Goal: Information Seeking & Learning: Check status

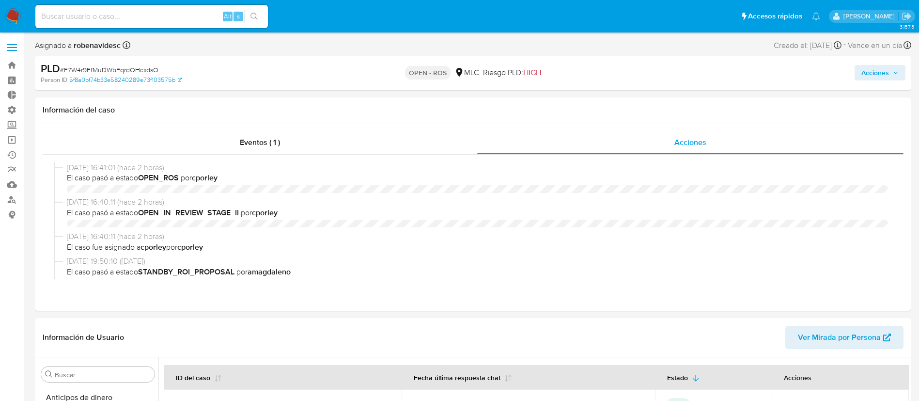
select select "10"
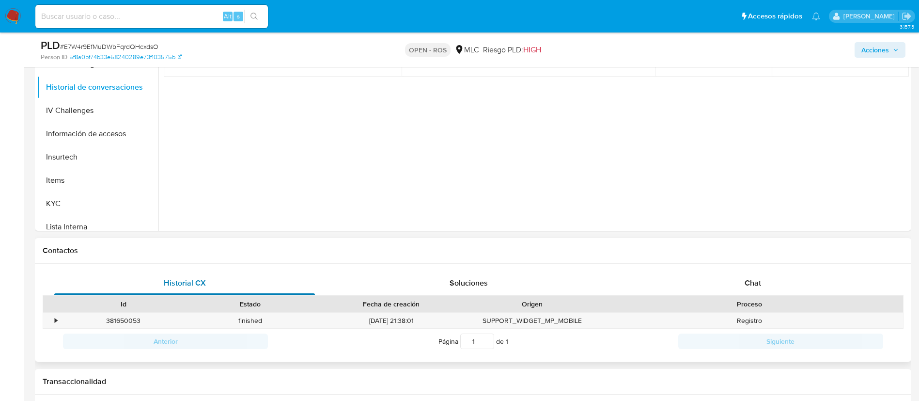
scroll to position [341, 0]
click at [71, 202] on button "KYC" at bounding box center [93, 202] width 113 height 23
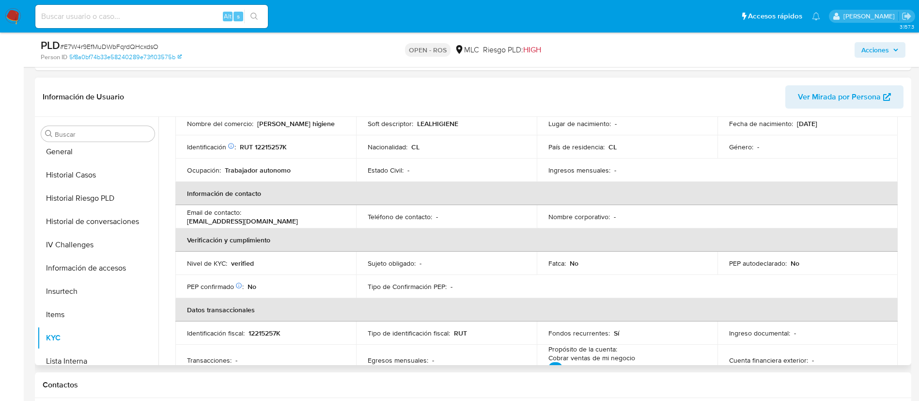
scroll to position [0, 0]
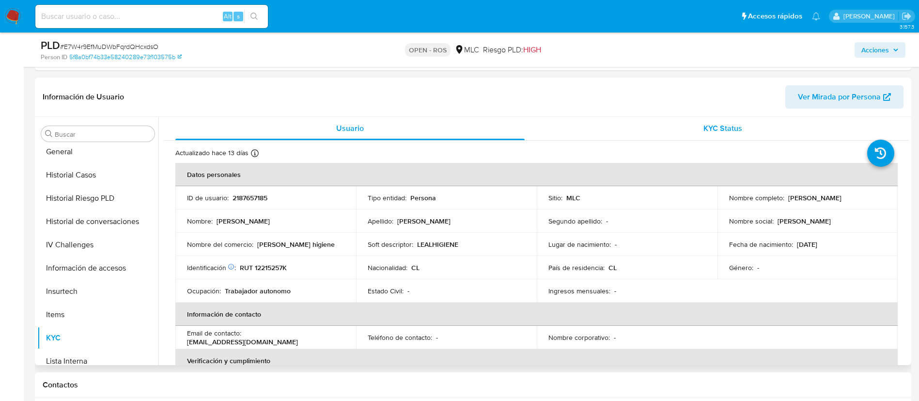
click at [681, 123] on div "KYC Status" at bounding box center [722, 128] width 349 height 23
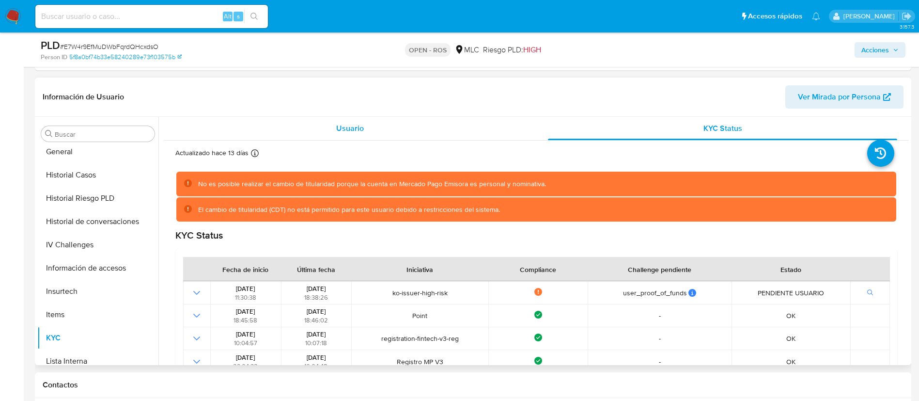
click at [350, 129] on span "Usuario" at bounding box center [350, 128] width 28 height 11
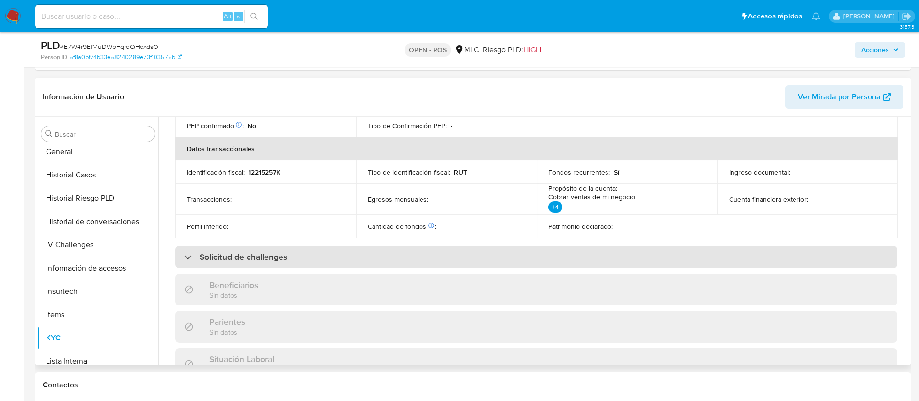
scroll to position [276, 0]
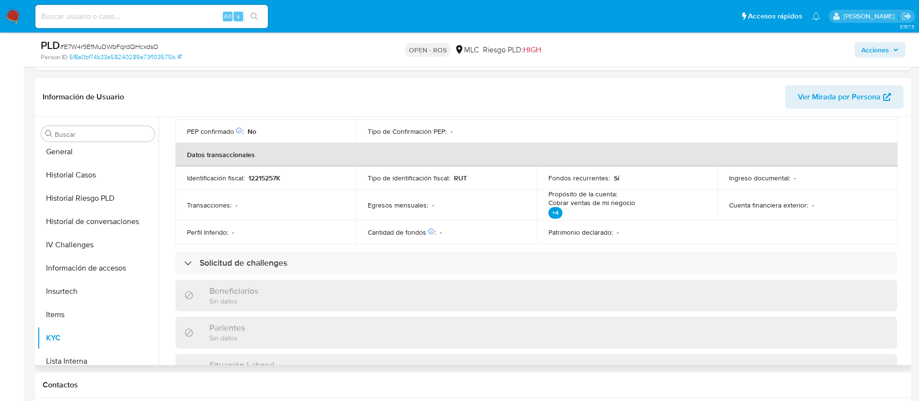
drag, startPoint x: 611, startPoint y: 210, endPoint x: 420, endPoint y: 198, distance: 191.7
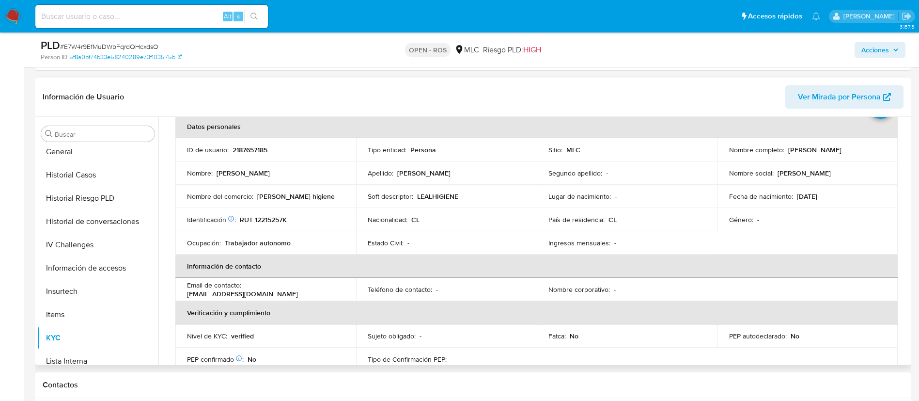
scroll to position [0, 0]
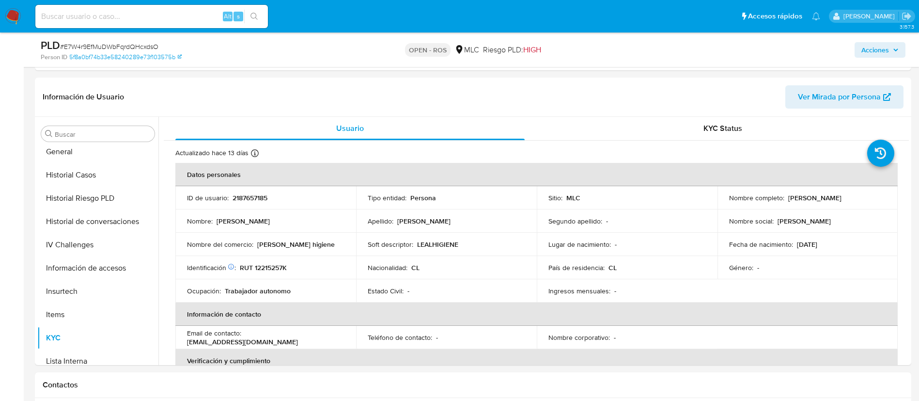
click at [868, 50] on span "Acciones" at bounding box center [875, 50] width 28 height 16
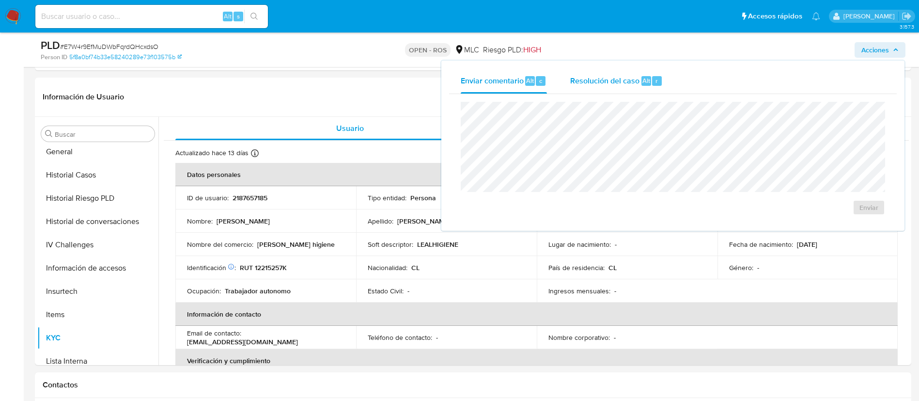
click at [650, 84] on div "Alt r" at bounding box center [651, 81] width 20 height 10
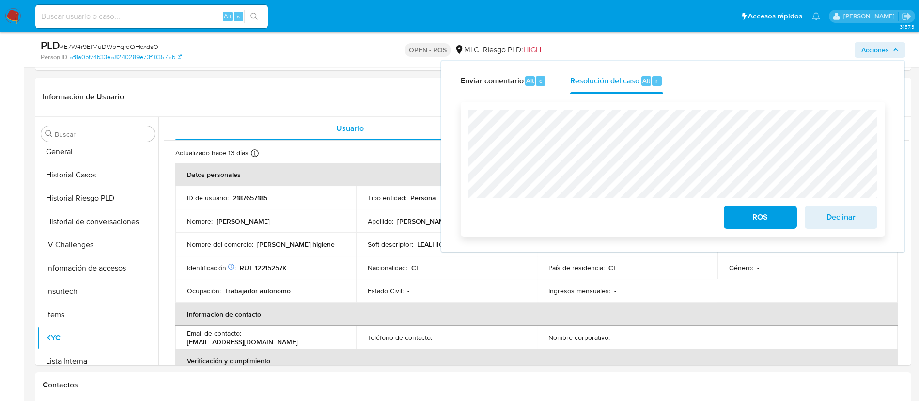
scroll to position [142, 0]
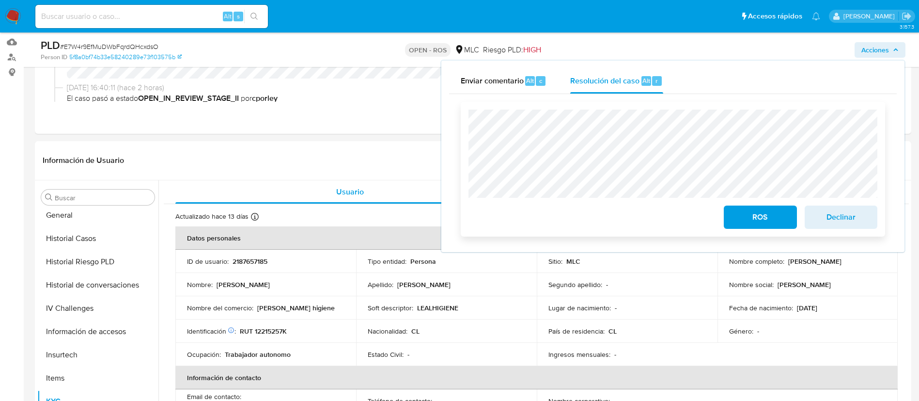
click at [849, 217] on span "Declinar" at bounding box center [840, 216] width 47 height 21
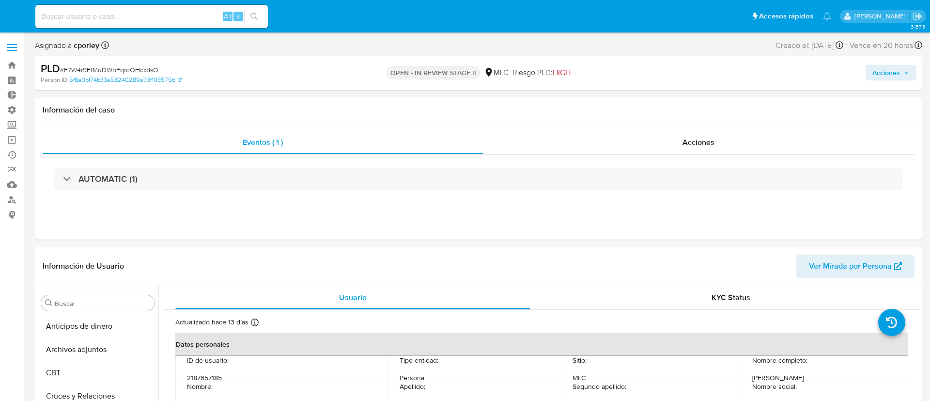
select select "10"
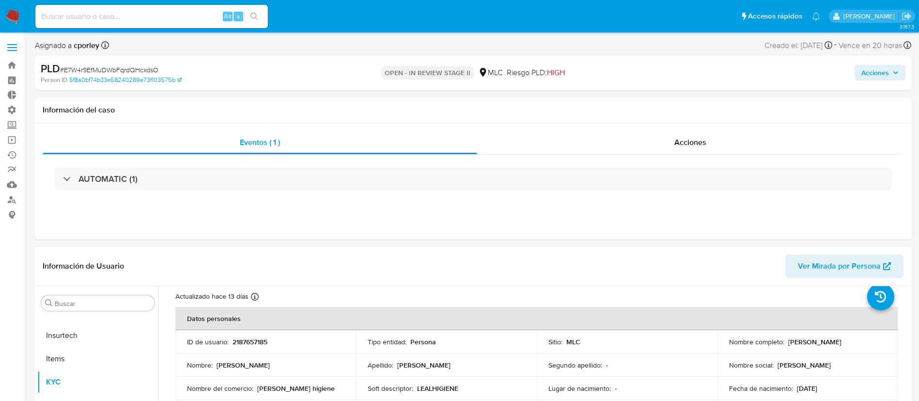
scroll to position [27, 0]
drag, startPoint x: 282, startPoint y: 338, endPoint x: 239, endPoint y: 333, distance: 43.9
click at [239, 333] on td "ID de usuario : 2187657185" at bounding box center [265, 339] width 181 height 23
copy p "2187657185"
click at [667, 139] on div "Acciones" at bounding box center [690, 142] width 426 height 23
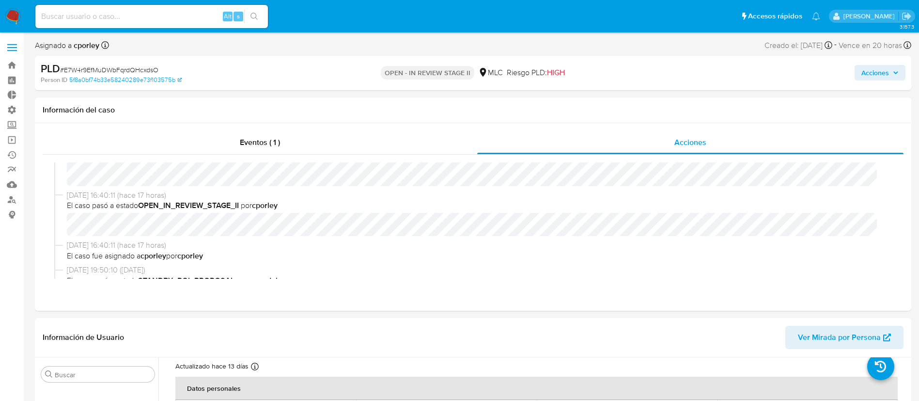
scroll to position [0, 0]
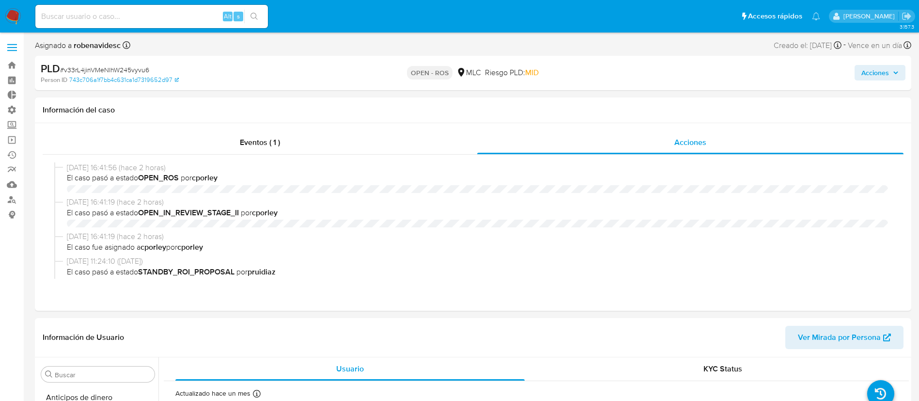
select select "10"
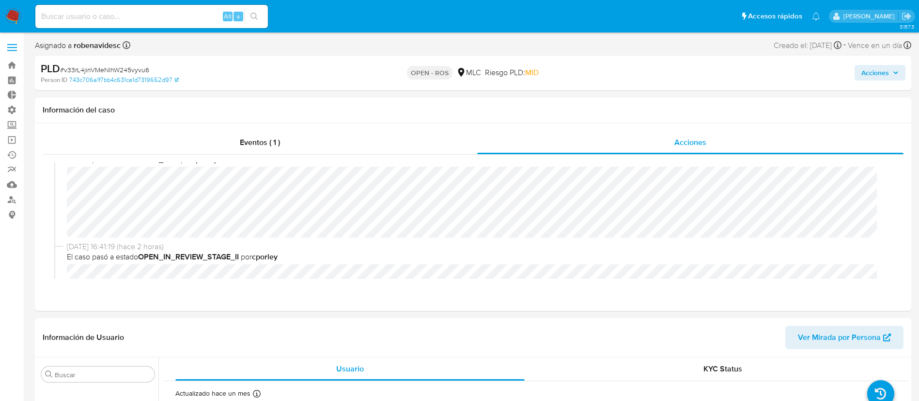
scroll to position [19, 0]
click at [66, 183] on div "08/09/2025 16:41:56 (hace 2 horas) El caso pasó a estado OPEN_ROS por cporley" at bounding box center [473, 191] width 838 height 97
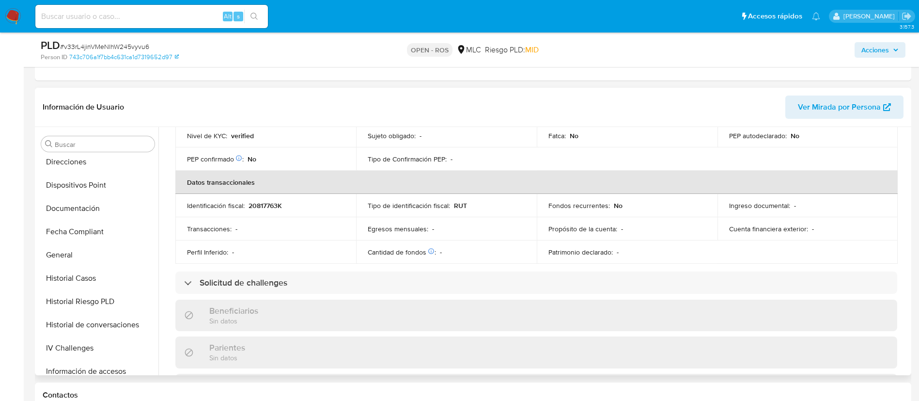
scroll to position [179, 0]
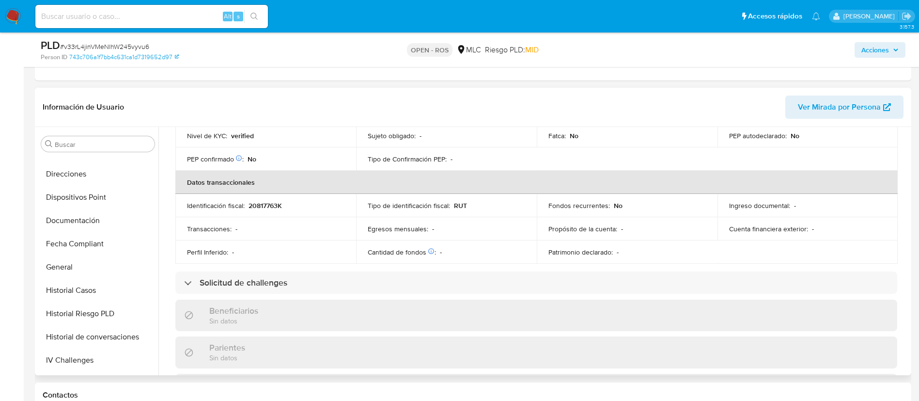
click at [85, 216] on button "Documentación" at bounding box center [97, 220] width 121 height 23
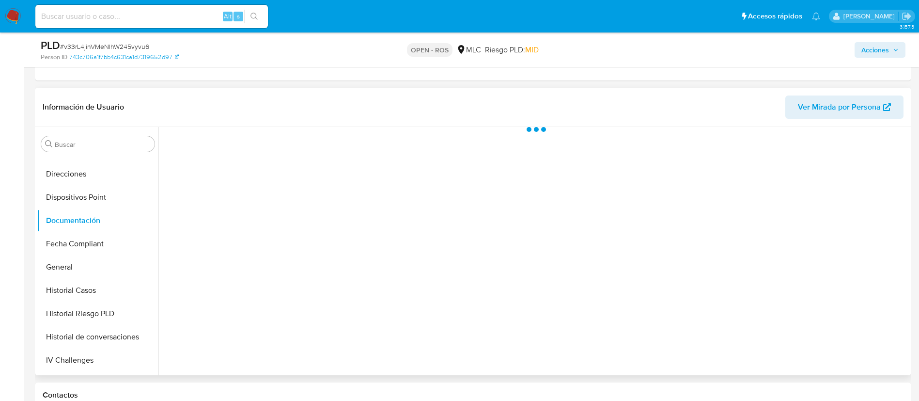
scroll to position [0, 0]
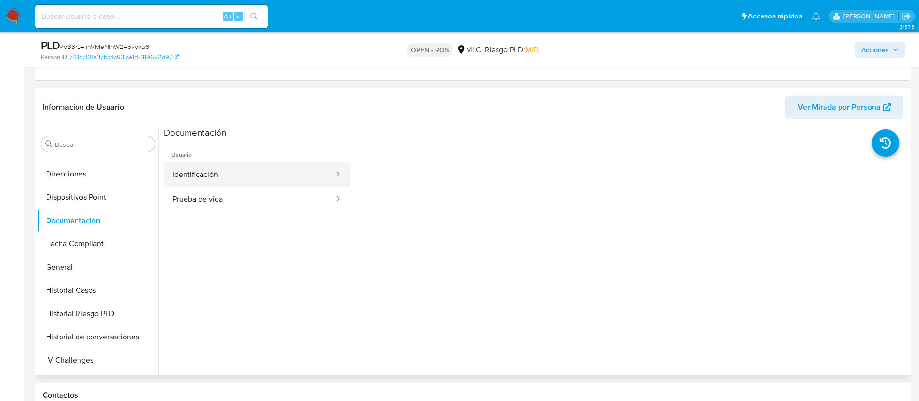
click at [297, 173] on button "Identificación" at bounding box center [249, 174] width 171 height 25
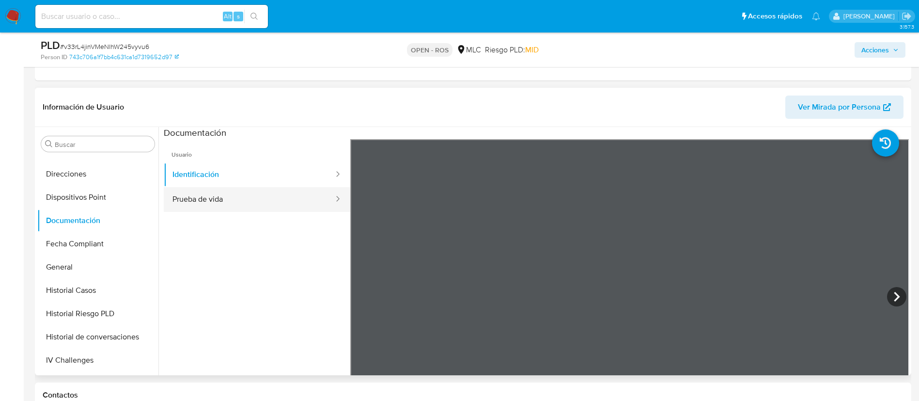
click at [234, 193] on button "Prueba de vida" at bounding box center [249, 199] width 171 height 25
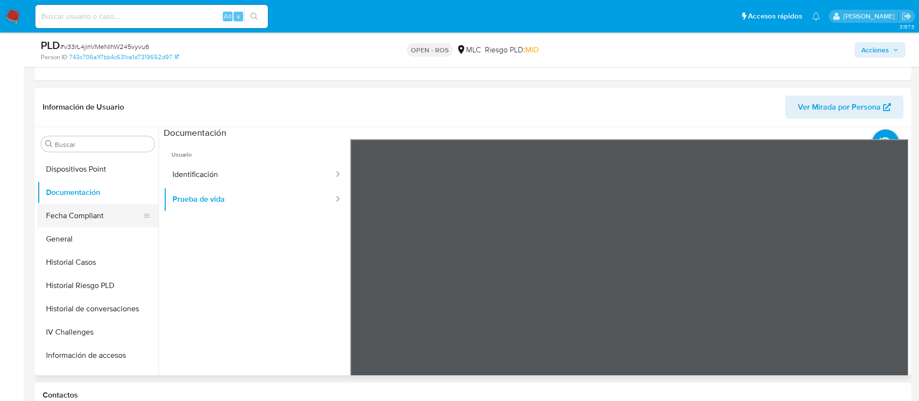
scroll to position [210, 0]
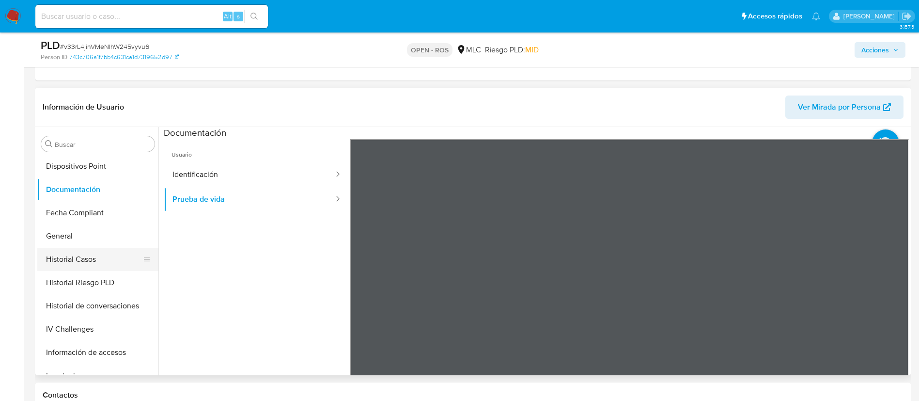
click at [73, 261] on button "Historial Casos" at bounding box center [93, 259] width 113 height 23
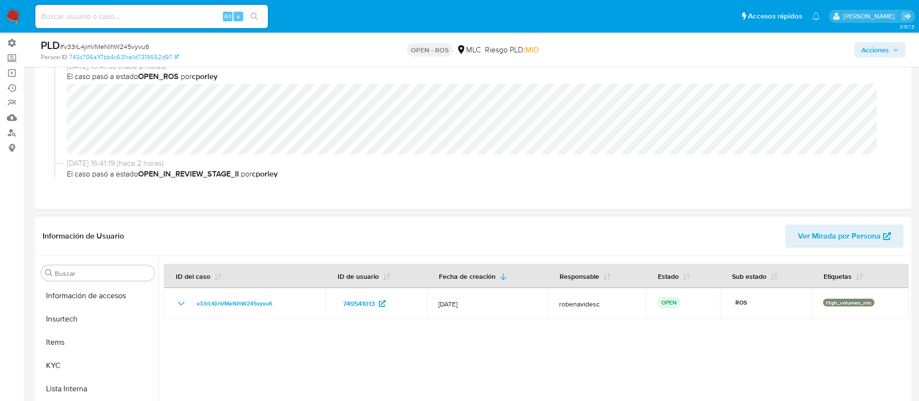
scroll to position [409, 0]
click at [90, 341] on button "KYC" at bounding box center [93, 351] width 113 height 23
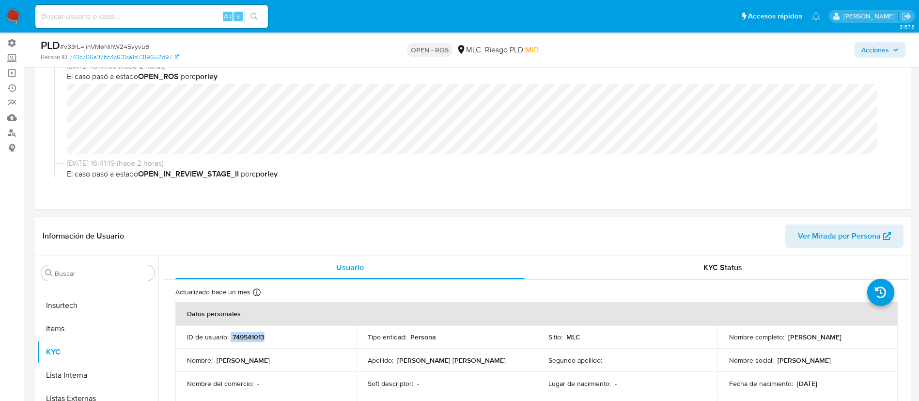
drag, startPoint x: 268, startPoint y: 332, endPoint x: 229, endPoint y: 335, distance: 39.4
click at [229, 335] on div "ID de usuario : 749541013" at bounding box center [265, 336] width 157 height 9
copy div "749541013"
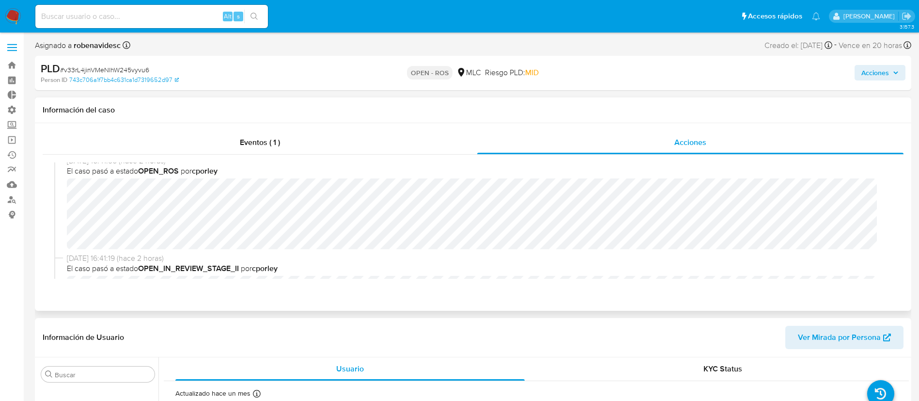
scroll to position [0, 0]
click at [874, 65] on span "Acciones" at bounding box center [875, 73] width 28 height 16
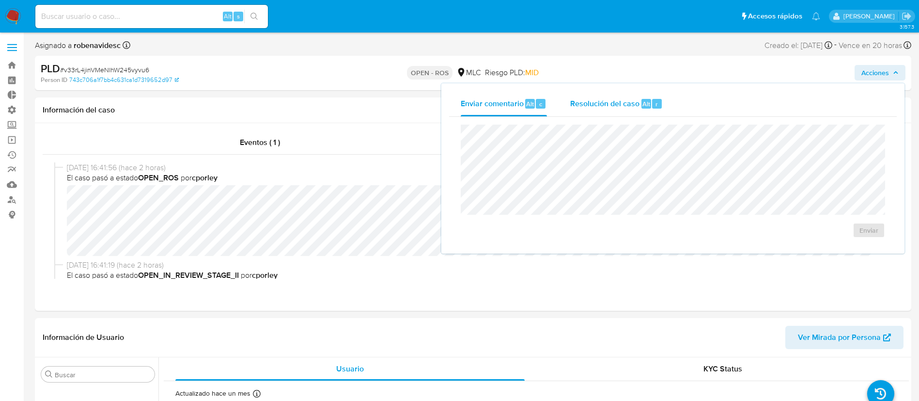
click at [622, 107] on span "Resolución del caso" at bounding box center [604, 103] width 69 height 11
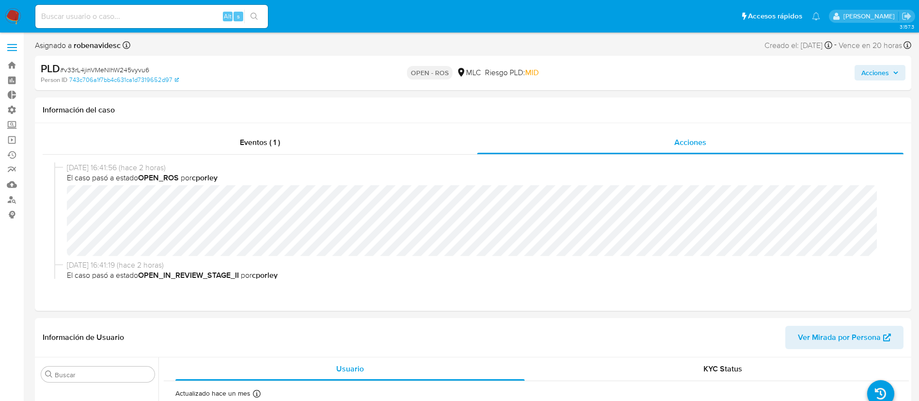
click at [877, 71] on span "Acciones" at bounding box center [875, 73] width 28 height 16
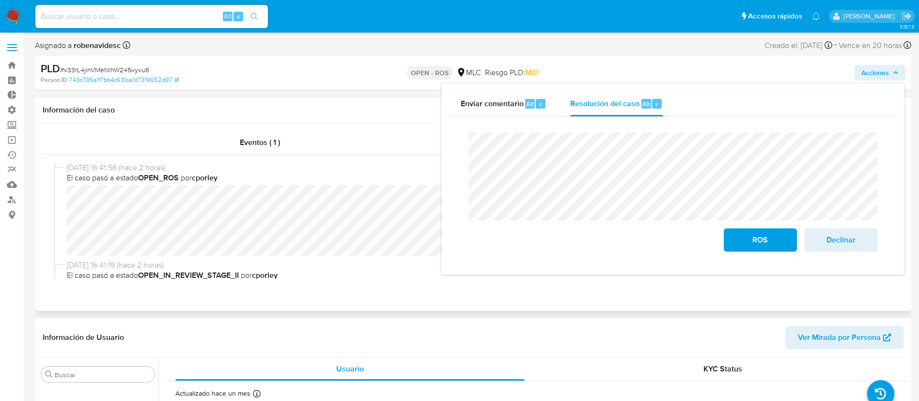
click at [468, 292] on div "Eventos ( 1 ) Acciones 08/09/2025 16:41:56 (hace 2 horas) El caso pasó a estado…" at bounding box center [473, 216] width 876 height 187
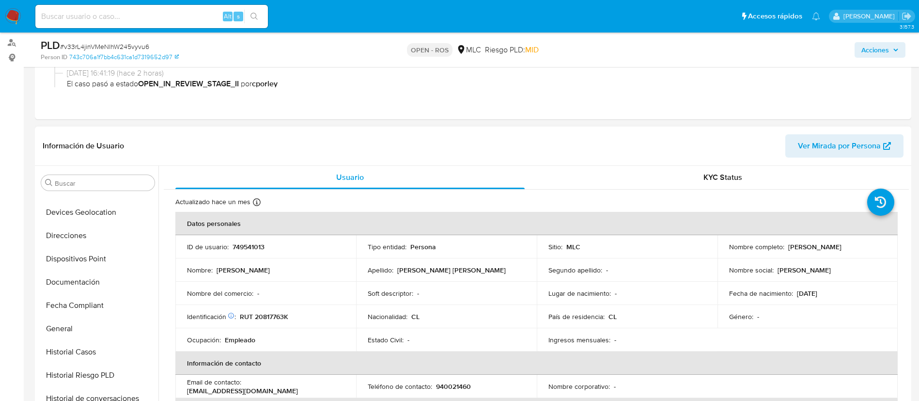
scroll to position [152, 0]
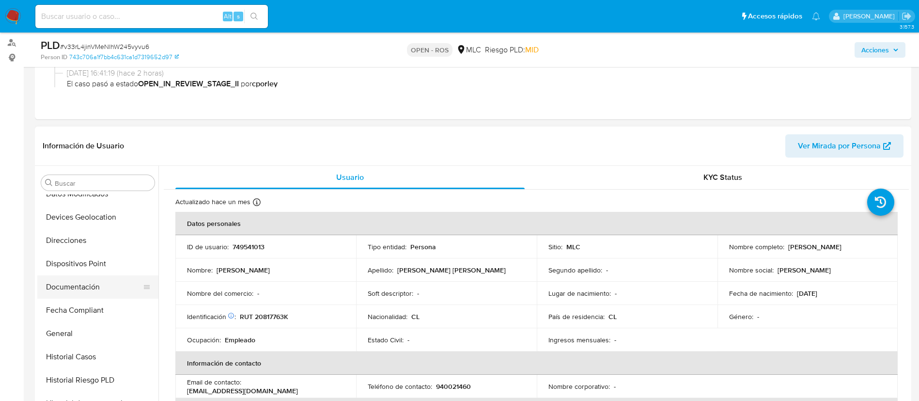
click at [73, 286] on button "Documentación" at bounding box center [93, 286] width 113 height 23
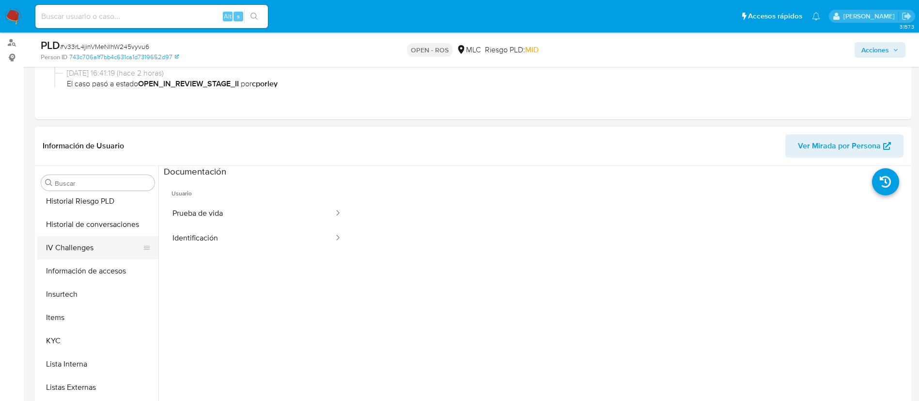
scroll to position [277, 0]
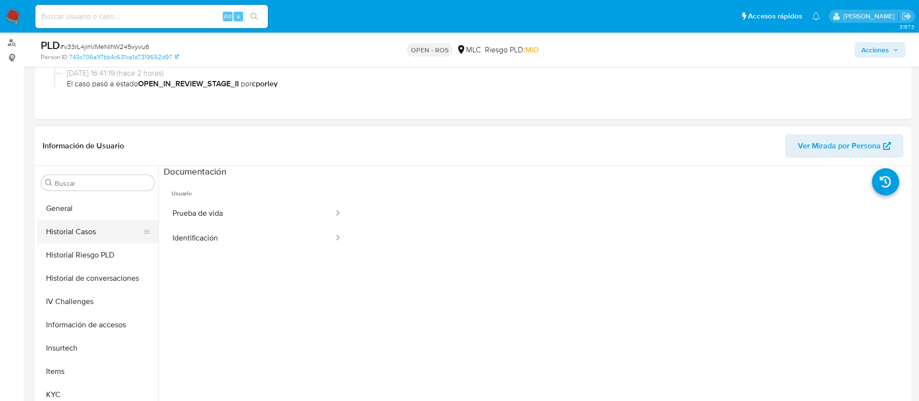
click at [72, 227] on button "Historial Casos" at bounding box center [93, 231] width 113 height 23
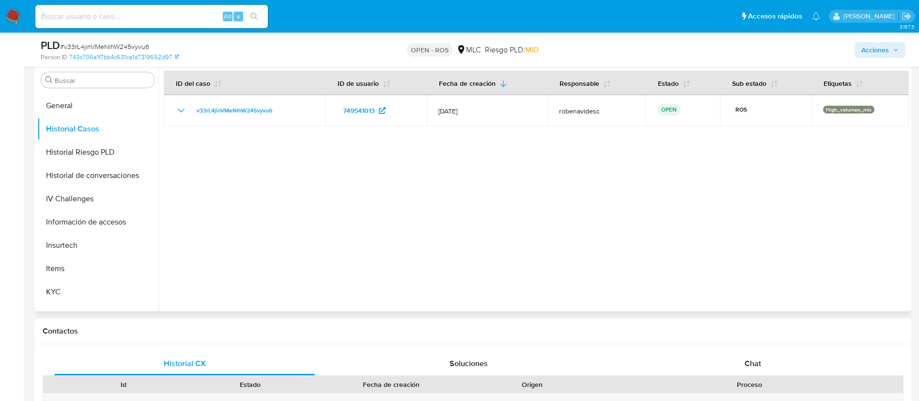
scroll to position [254, 0]
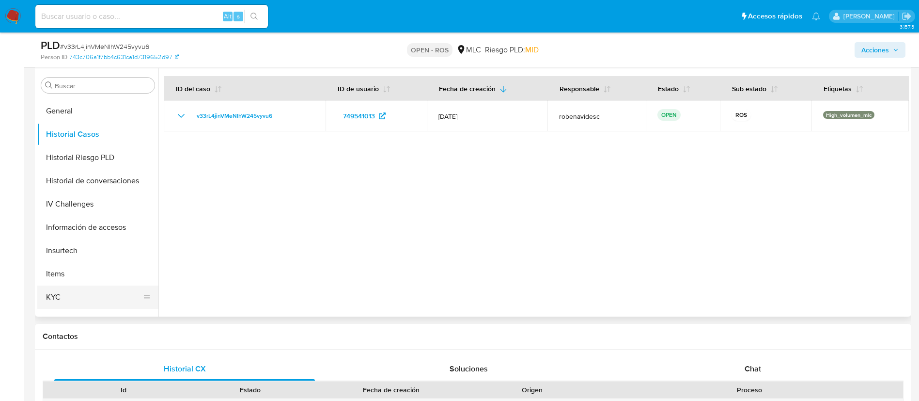
click at [79, 298] on button "KYC" at bounding box center [93, 296] width 113 height 23
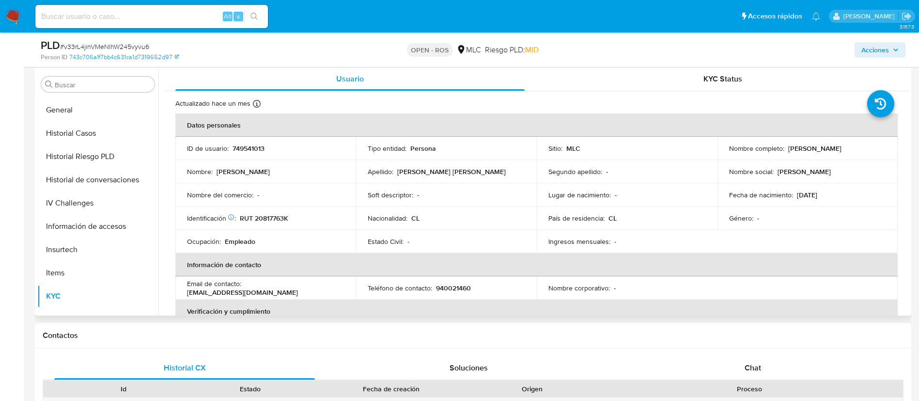
scroll to position [0, 0]
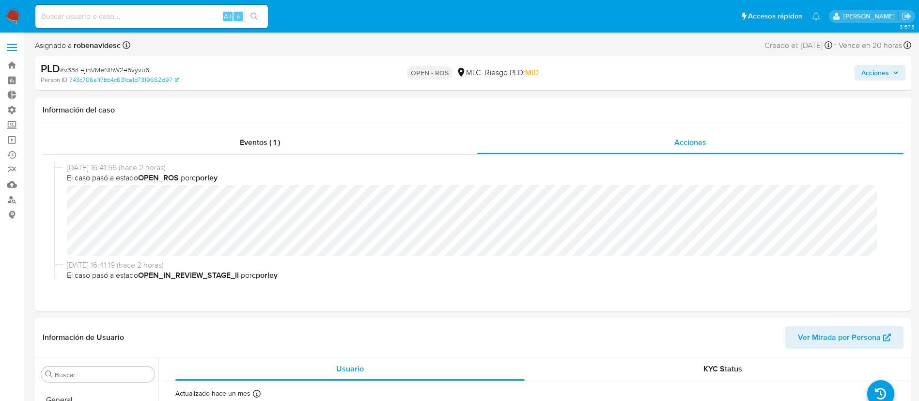
click at [885, 69] on span "Acciones" at bounding box center [875, 73] width 28 height 16
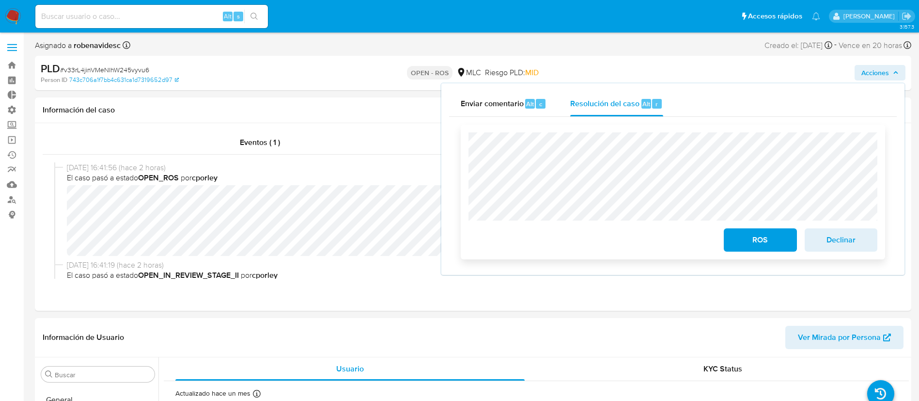
click at [824, 239] on span "Declinar" at bounding box center [840, 239] width 47 height 21
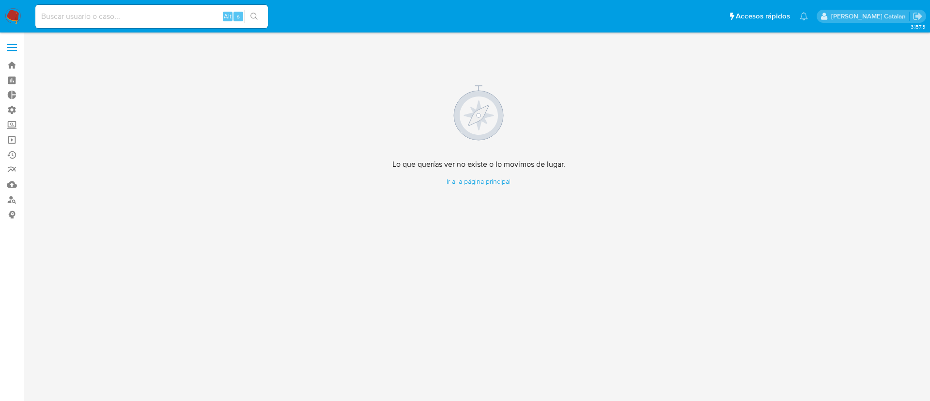
click at [161, 12] on input at bounding box center [151, 16] width 233 height 13
paste input "2337188706"
type input "2337188706"
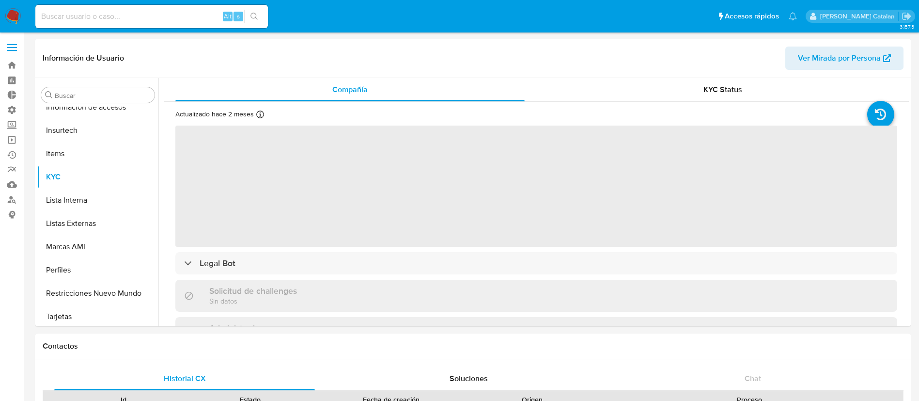
scroll to position [409, 0]
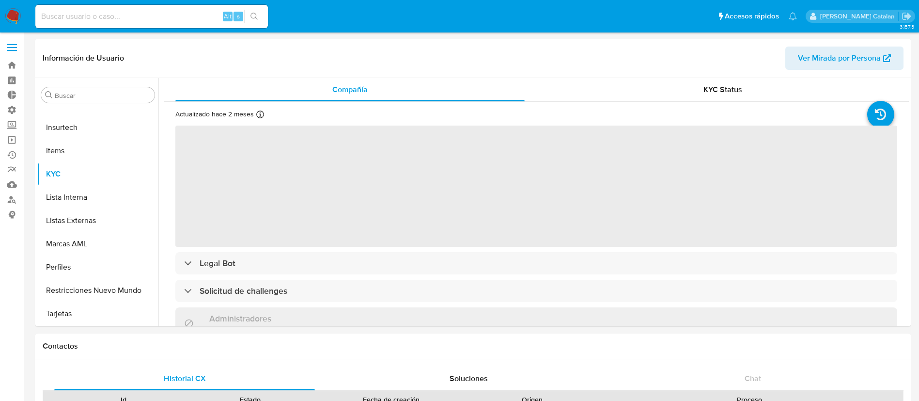
select select "10"
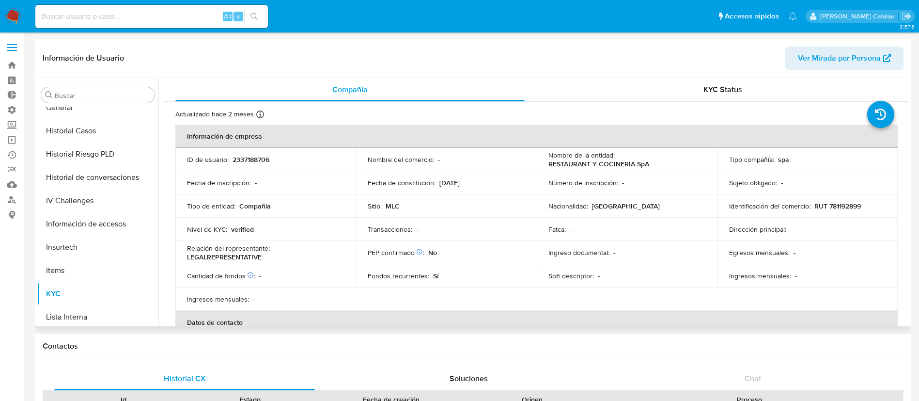
scroll to position [289, 0]
click at [68, 121] on button "Historial Casos" at bounding box center [93, 131] width 113 height 23
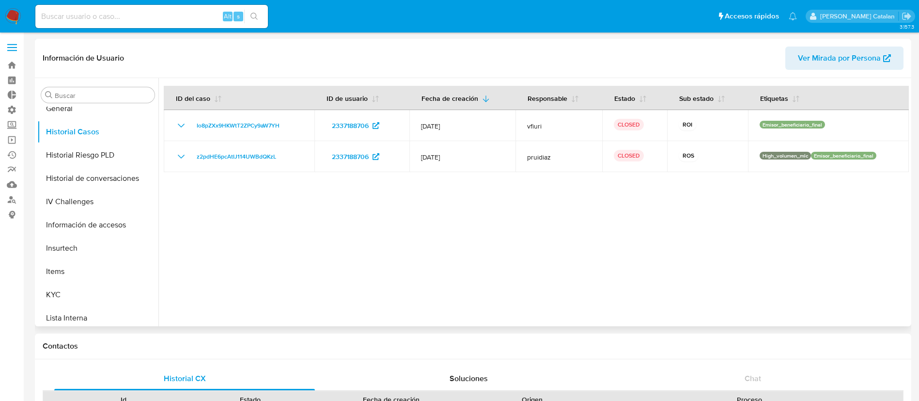
click at [429, 260] on div at bounding box center [533, 202] width 750 height 248
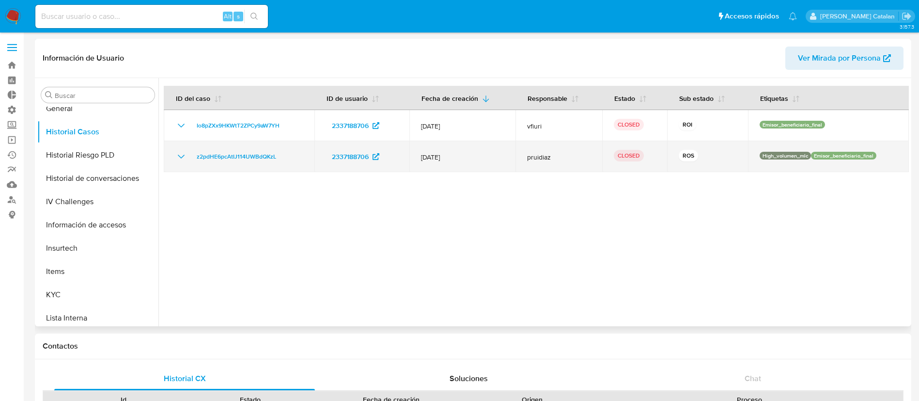
click at [183, 154] on icon "Mostrar/Ocultar" at bounding box center [181, 157] width 12 height 12
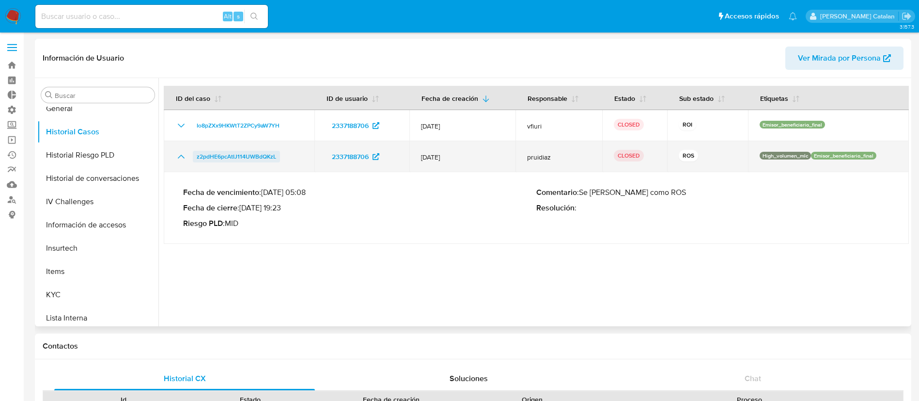
click at [248, 151] on td "z2pdHE6pcAtIJ114UWBdQKzL" at bounding box center [239, 156] width 151 height 31
click at [248, 151] on span "z2pdHE6pcAtIJ114UWBdQKzL" at bounding box center [236, 157] width 79 height 12
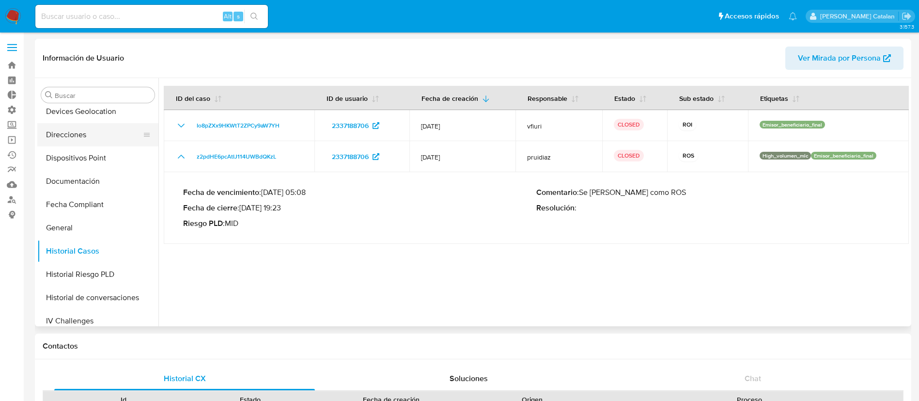
scroll to position [132, 0]
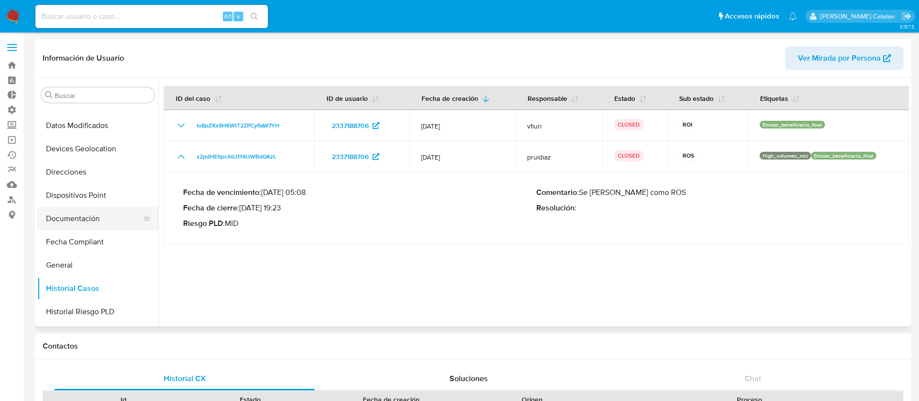
click at [71, 221] on button "Documentación" at bounding box center [93, 218] width 113 height 23
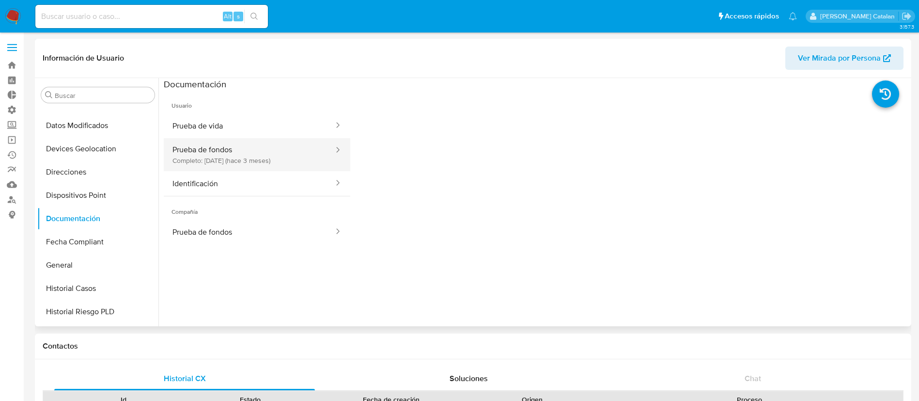
click at [246, 159] on button "Prueba de fondos Completo: 06/06/2025 (hace 3 meses)" at bounding box center [249, 154] width 171 height 33
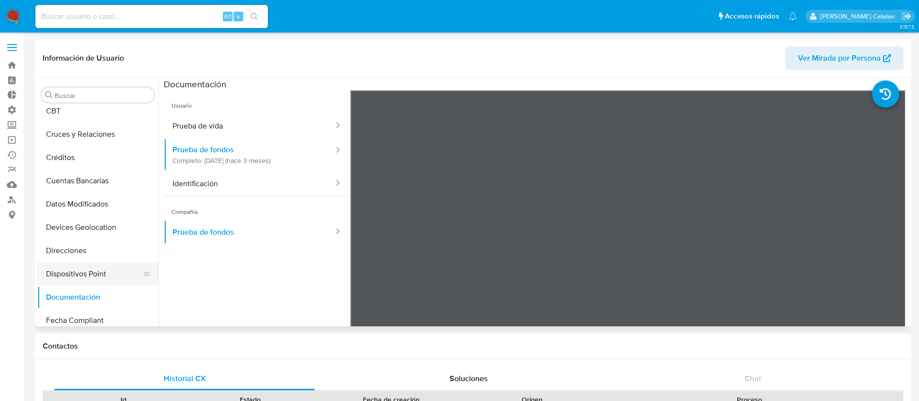
scroll to position [40, 0]
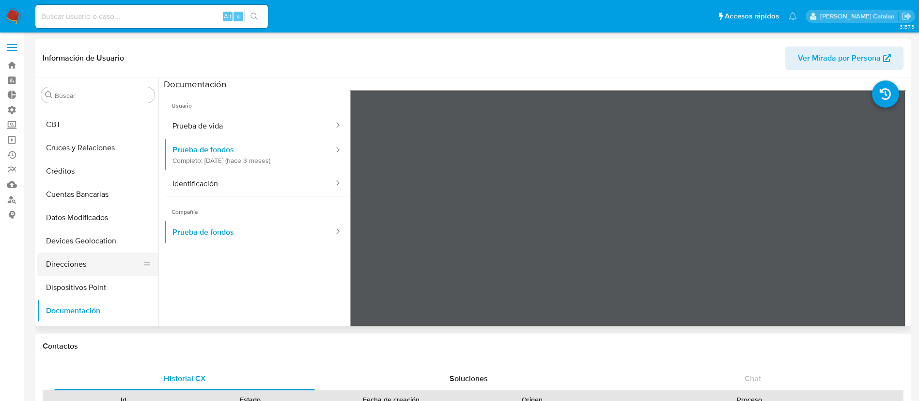
click at [66, 273] on button "Direcciones" at bounding box center [93, 263] width 113 height 23
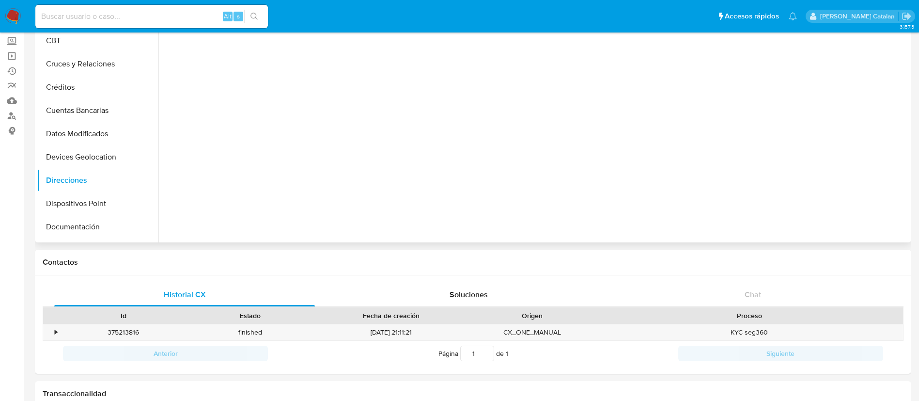
scroll to position [0, 0]
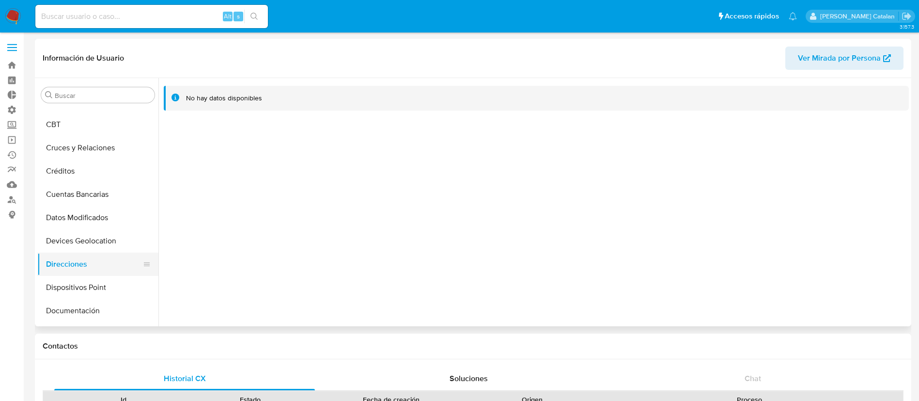
click at [71, 254] on button "Direcciones" at bounding box center [93, 263] width 113 height 23
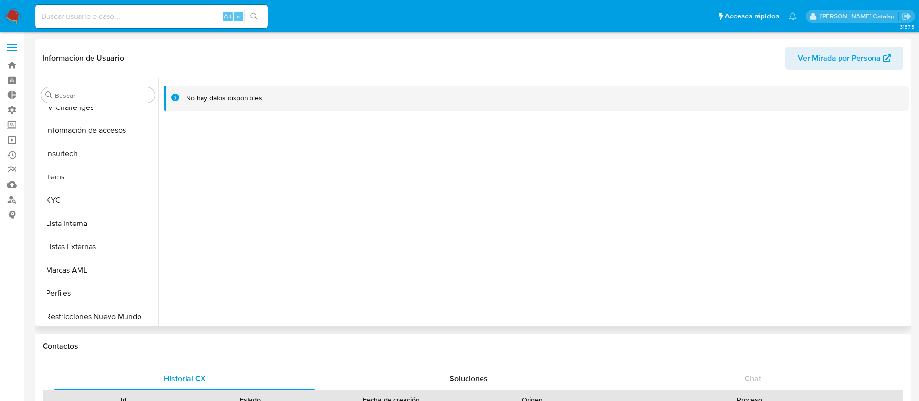
scroll to position [385, 0]
click at [68, 193] on button "KYC" at bounding box center [93, 198] width 113 height 23
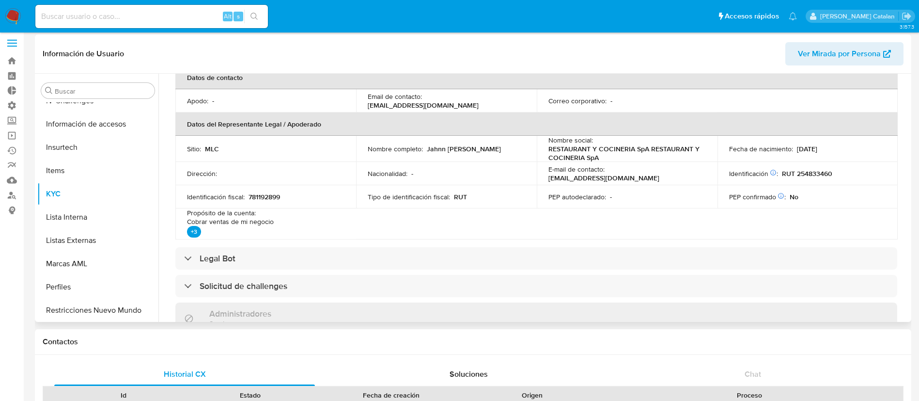
scroll to position [0, 0]
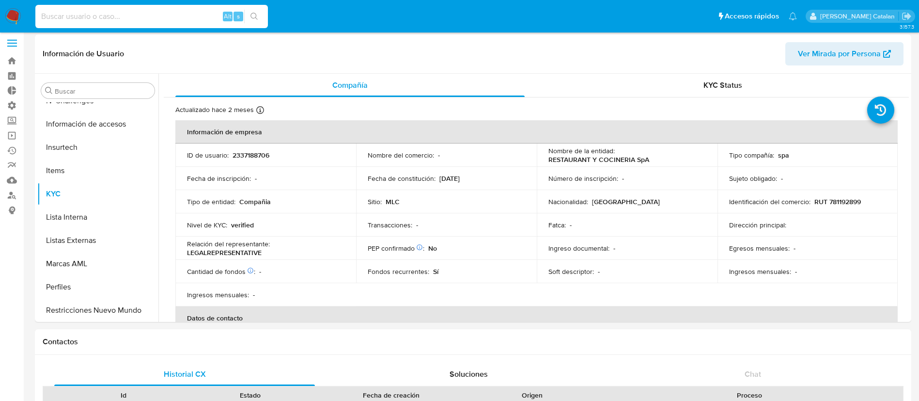
click at [123, 20] on input at bounding box center [151, 16] width 233 height 13
paste input "2070146464"
type input "2070146464"
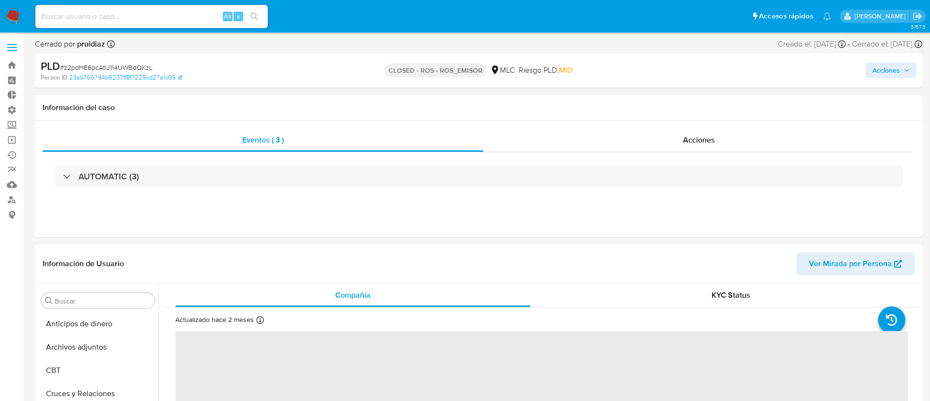
select select "10"
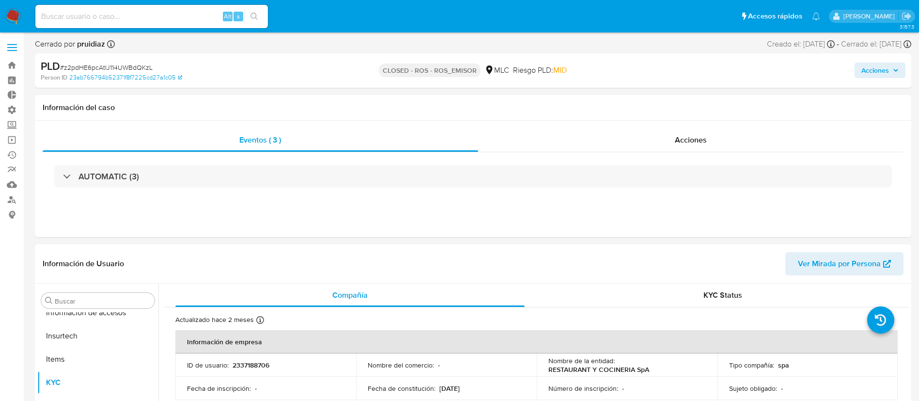
scroll to position [409, 0]
click at [578, 315] on div "Actualizado hace 2 meses Creado: 17/03/2025 22:07:44 Actualizado: 13/07/2025 20…" at bounding box center [524, 321] width 698 height 13
click at [781, 81] on div "Acciones" at bounding box center [763, 70] width 286 height 23
click at [688, 132] on div "Acciones" at bounding box center [691, 139] width 426 height 23
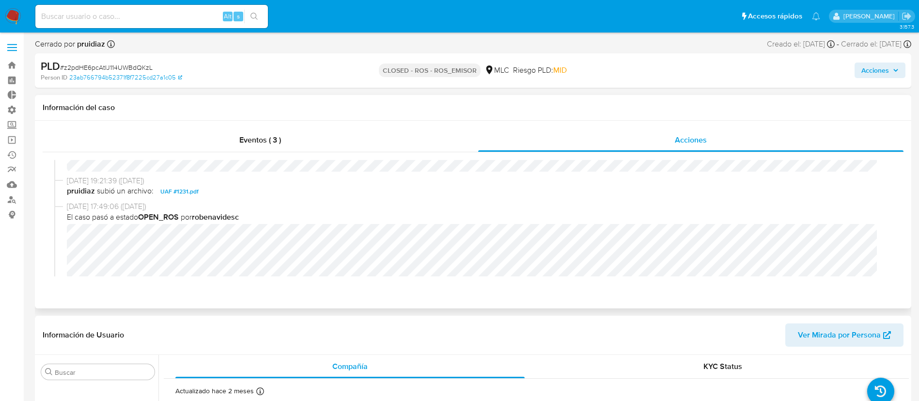
scroll to position [55, 0]
click at [186, 196] on span "UAF #1231.pdf" at bounding box center [179, 196] width 38 height 12
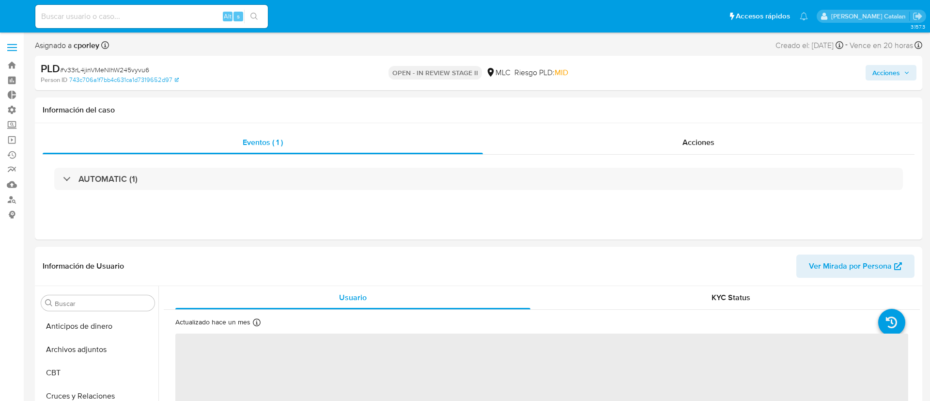
select select "10"
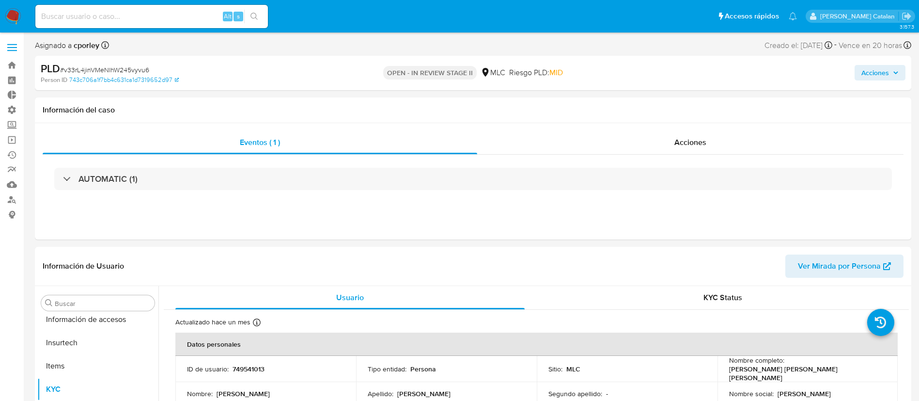
scroll to position [409, 0]
click at [635, 145] on div "Acciones" at bounding box center [690, 142] width 426 height 23
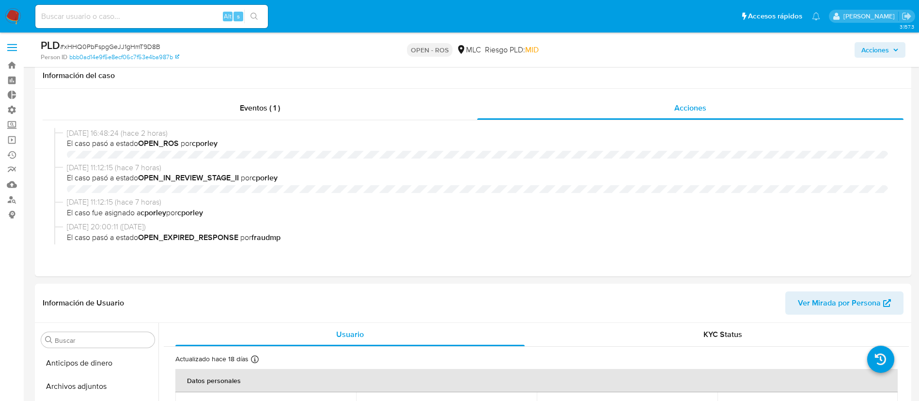
select select "10"
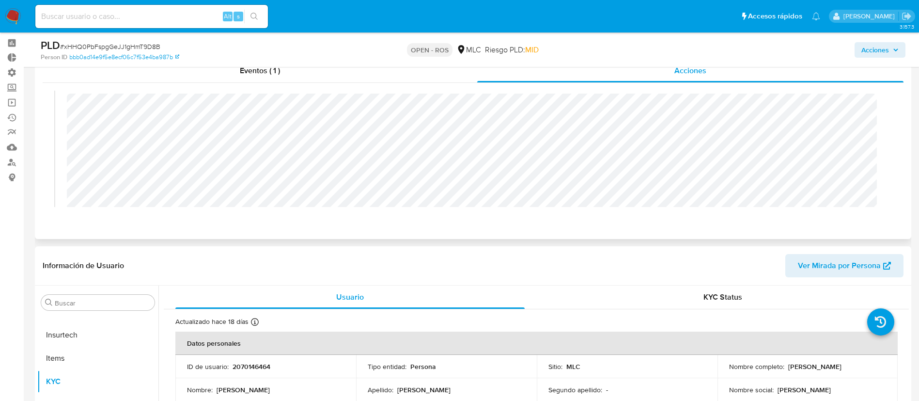
scroll to position [25, 0]
drag, startPoint x: 289, startPoint y: 367, endPoint x: 230, endPoint y: 367, distance: 59.1
click at [230, 367] on div "ID de usuario : 2070146464" at bounding box center [265, 366] width 157 height 9
copy div "2070146464"
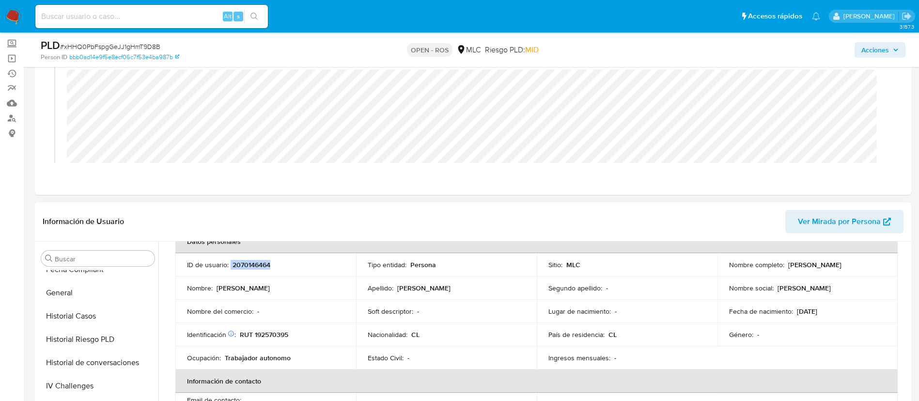
scroll to position [267, 0]
click at [73, 326] on button "Historial Casos" at bounding box center [97, 316] width 121 height 23
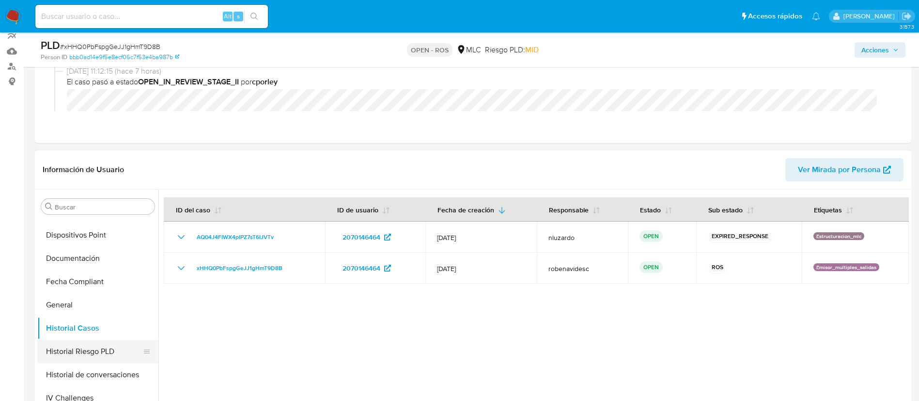
scroll to position [202, 0]
click at [70, 259] on button "Documentación" at bounding box center [93, 260] width 113 height 23
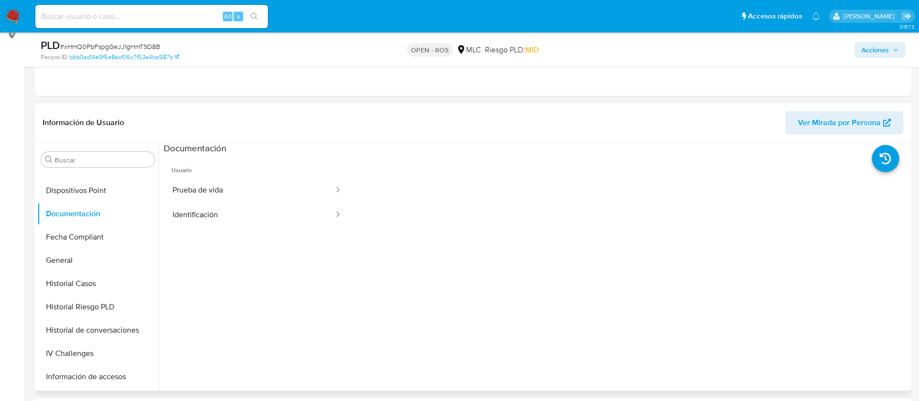
scroll to position [185, 0]
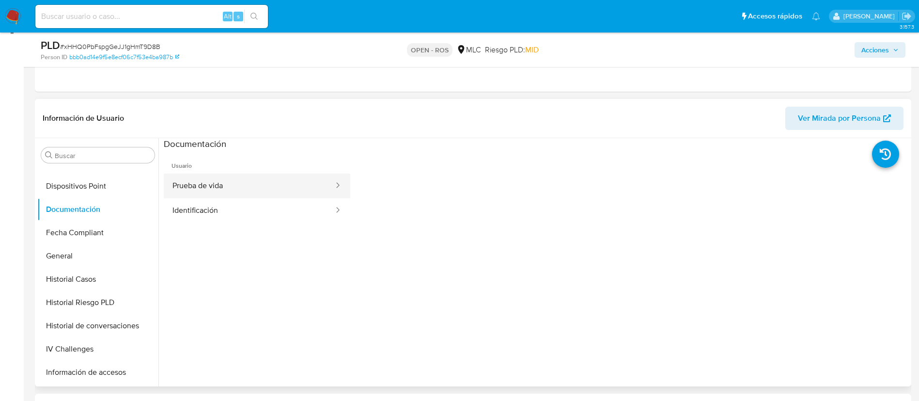
click at [236, 192] on button "Prueba de vida" at bounding box center [249, 185] width 171 height 25
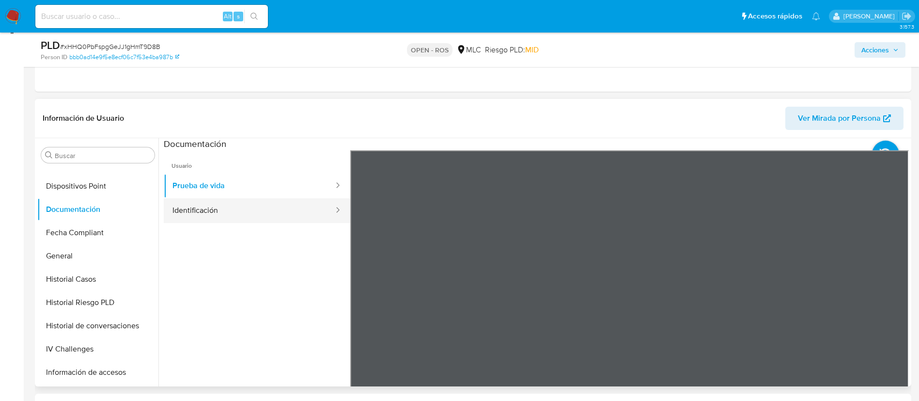
click at [261, 217] on button "Identificación" at bounding box center [249, 210] width 171 height 25
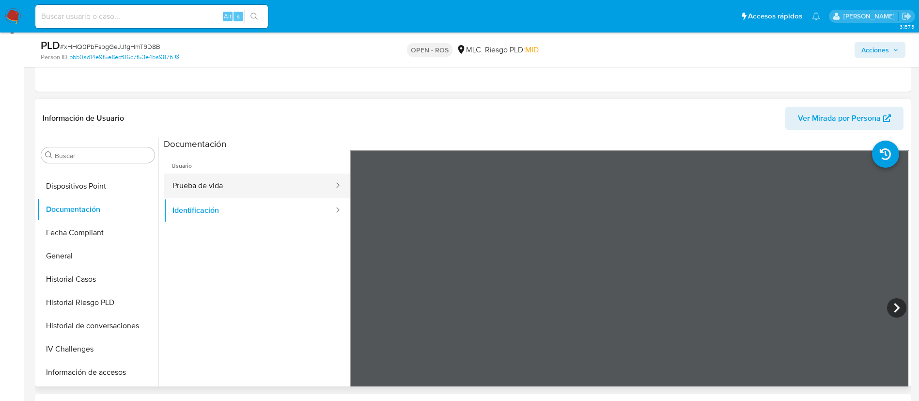
click at [277, 173] on button "Prueba de vida" at bounding box center [249, 185] width 171 height 25
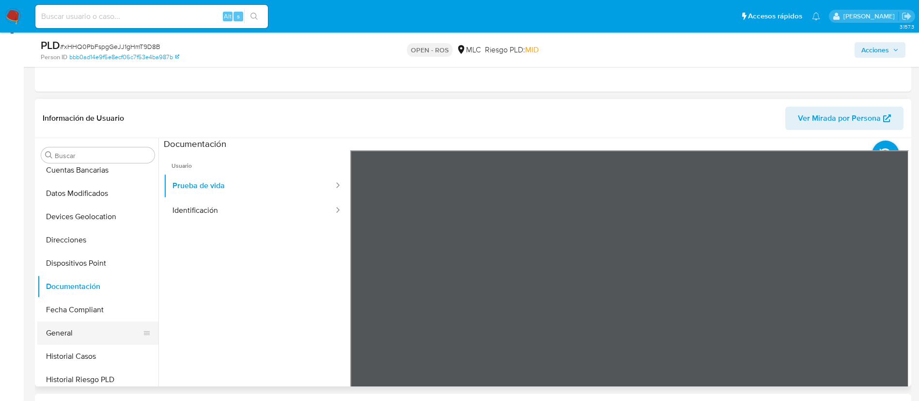
scroll to position [132, 0]
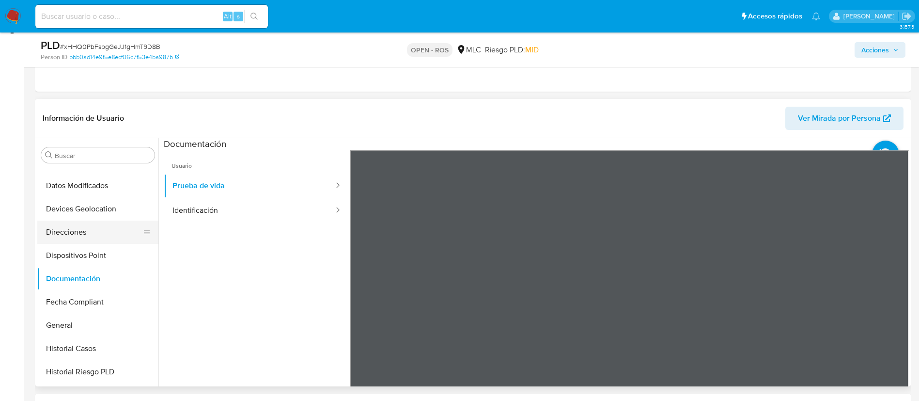
click at [72, 235] on button "Direcciones" at bounding box center [93, 231] width 113 height 23
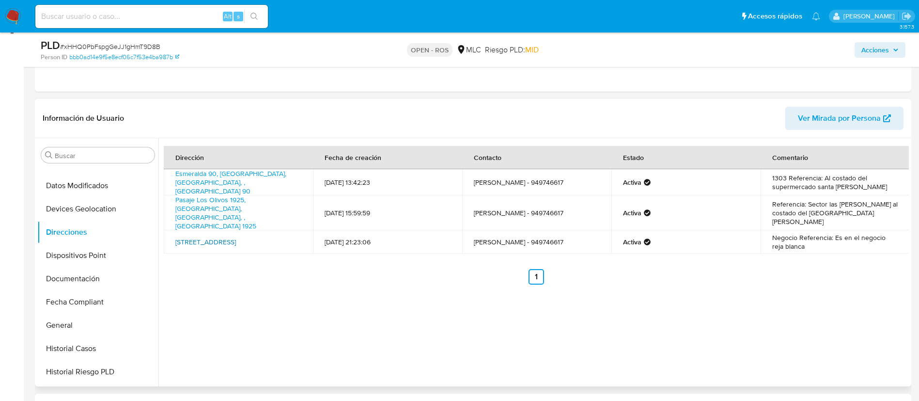
click at [197, 237] on link "Canal Beagle 156, Coquimbo, Coquimbo, , Chile 156" at bounding box center [205, 242] width 61 height 10
click at [381, 307] on div "Dirección Fecha de creación Contacto Estado Comentario Esmeralda 90, Coquimbo, …" at bounding box center [533, 262] width 750 height 248
click at [67, 281] on button "KYC" at bounding box center [97, 278] width 121 height 23
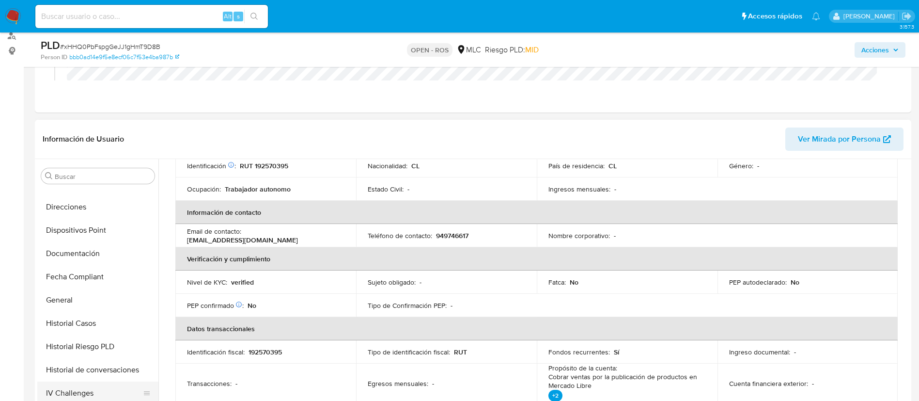
scroll to position [177, 0]
click at [70, 214] on button "Direcciones" at bounding box center [93, 207] width 113 height 23
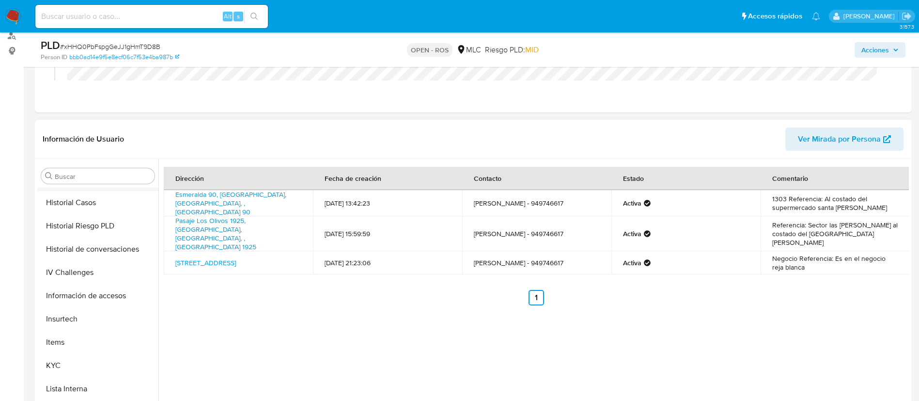
scroll to position [300, 0]
click at [66, 361] on button "KYC" at bounding box center [93, 363] width 113 height 23
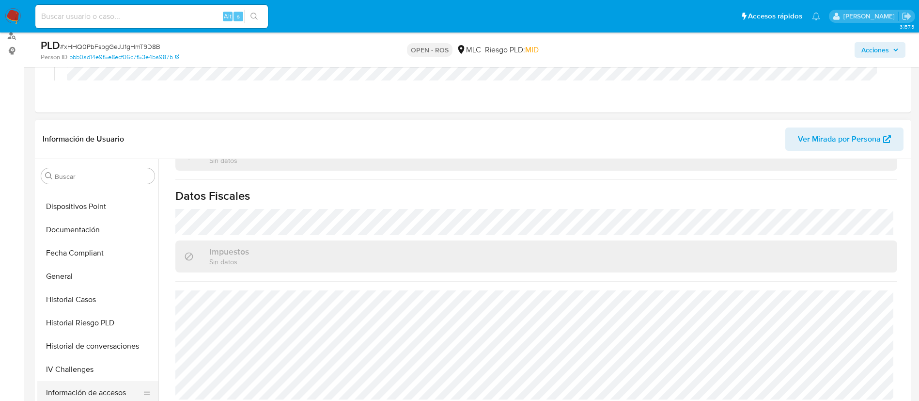
scroll to position [203, 0]
click at [71, 232] on button "Documentación" at bounding box center [93, 228] width 113 height 23
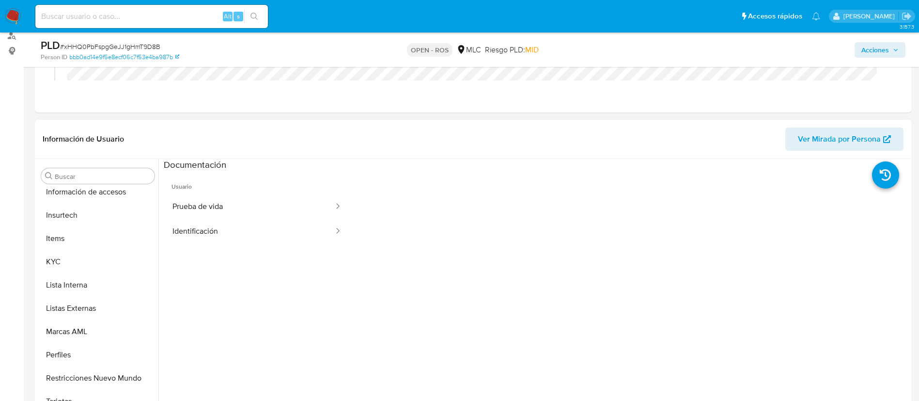
scroll to position [409, 0]
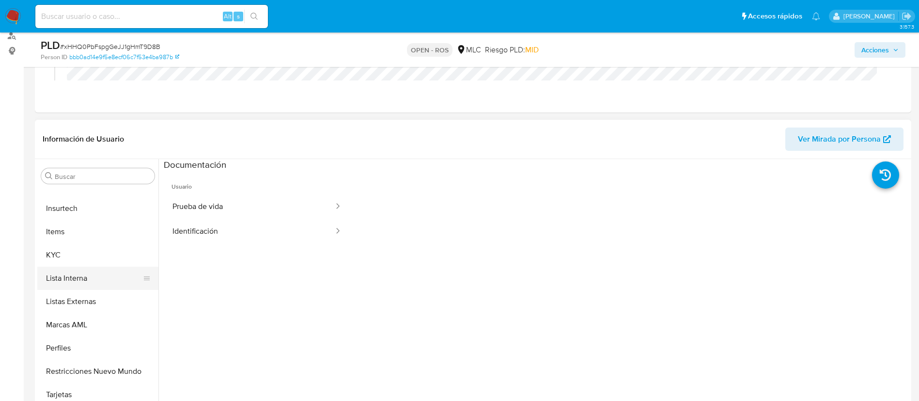
click at [68, 267] on button "Lista Interna" at bounding box center [93, 277] width 113 height 23
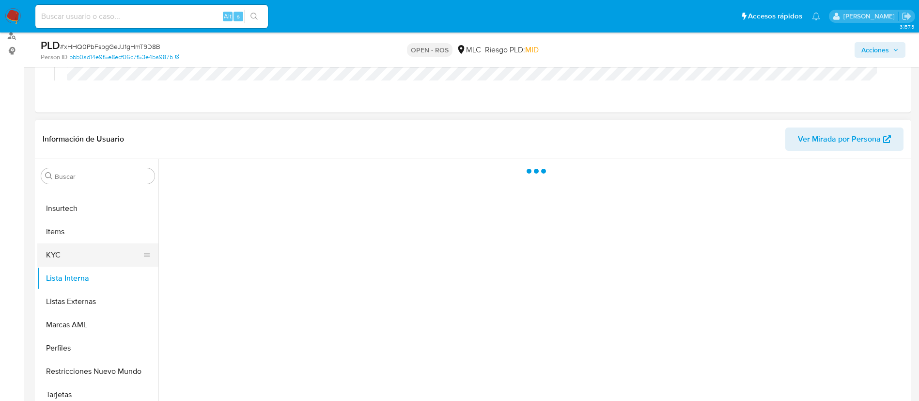
click at [71, 265] on button "KYC" at bounding box center [93, 254] width 113 height 23
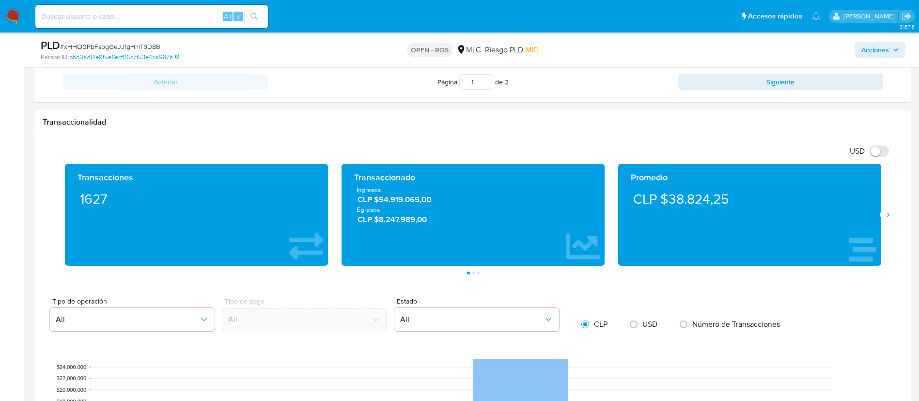
scroll to position [664, 0]
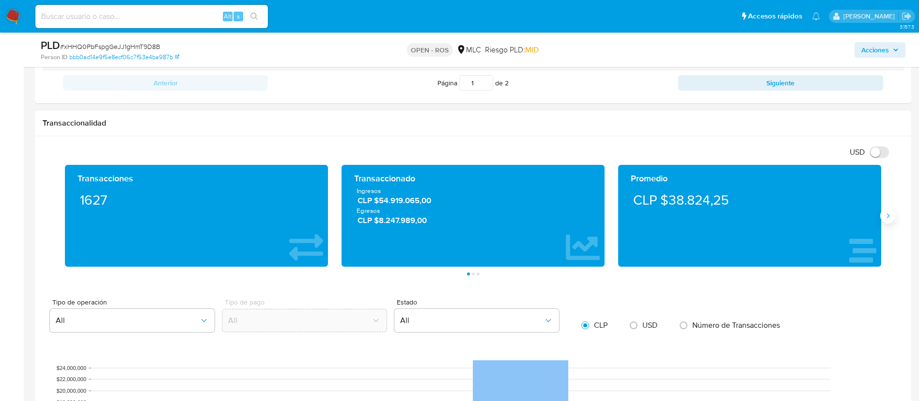
click at [886, 219] on icon "Siguiente" at bounding box center [888, 216] width 8 height 8
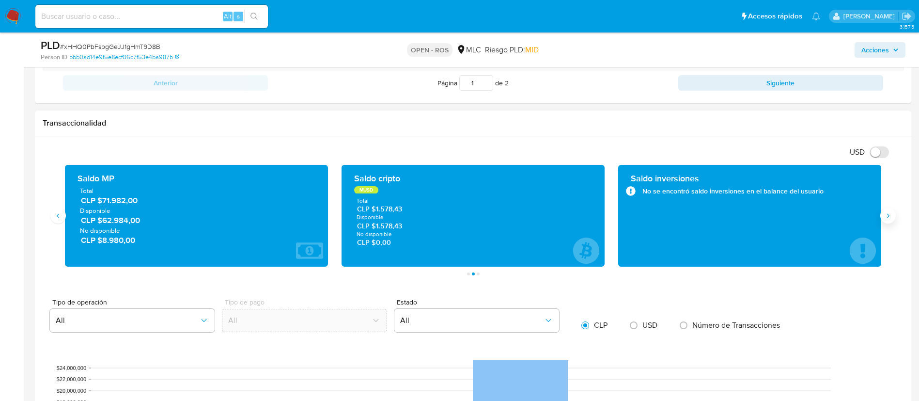
click at [886, 219] on icon "Siguiente" at bounding box center [888, 216] width 8 height 8
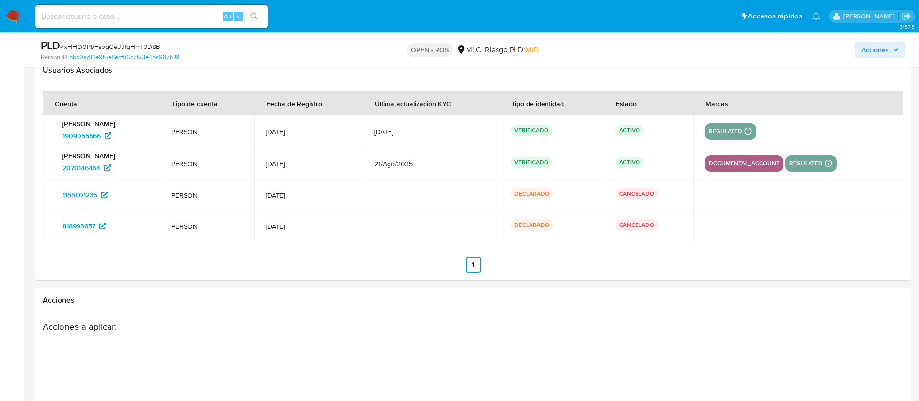
scroll to position [1528, 0]
click at [108, 136] on icon at bounding box center [108, 135] width 7 height 7
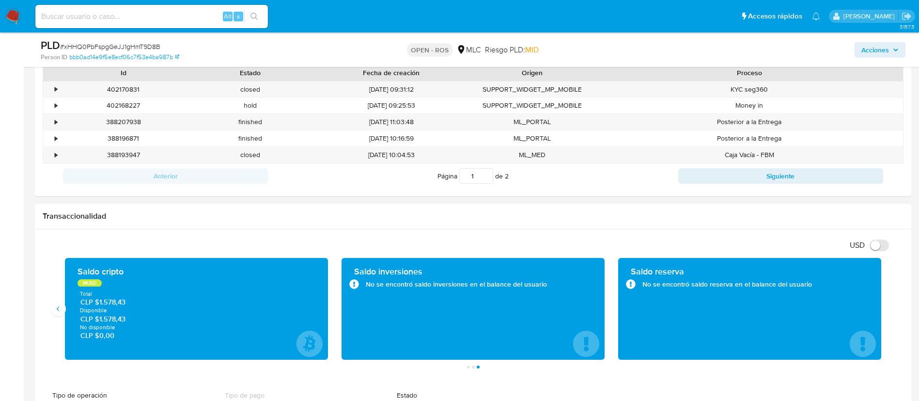
scroll to position [546, 0]
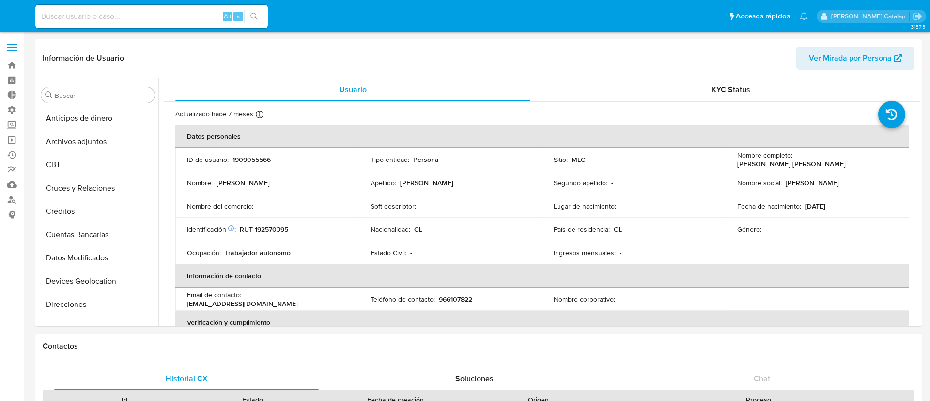
select select "10"
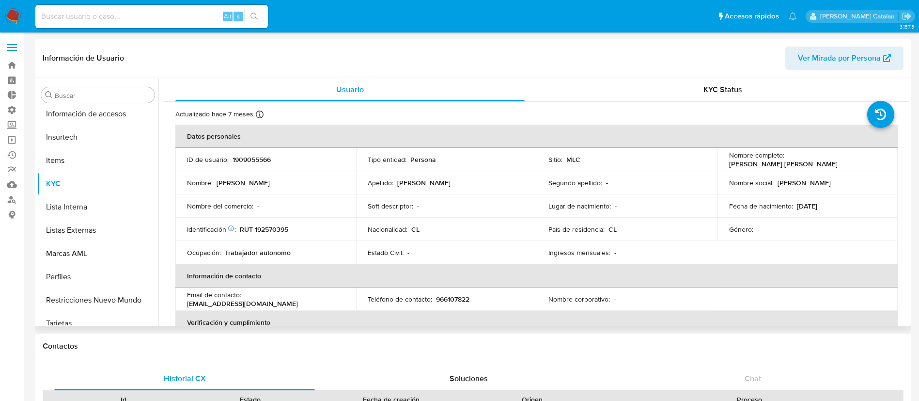
scroll to position [409, 0]
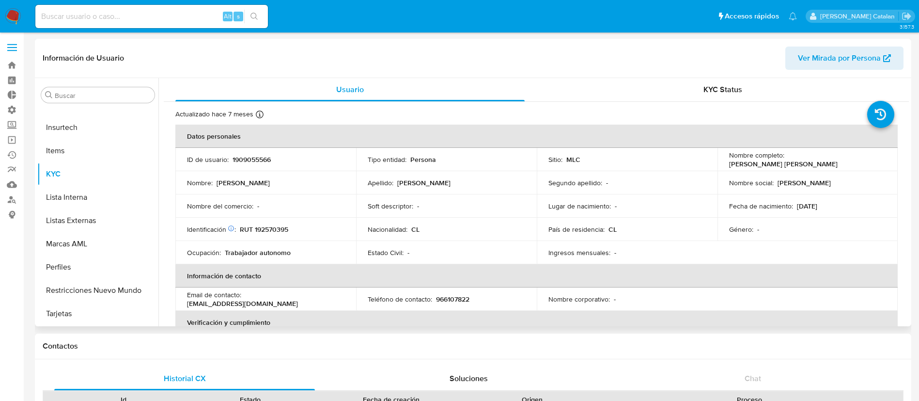
click at [842, 60] on span "Ver Mirada por Persona" at bounding box center [839, 58] width 83 height 23
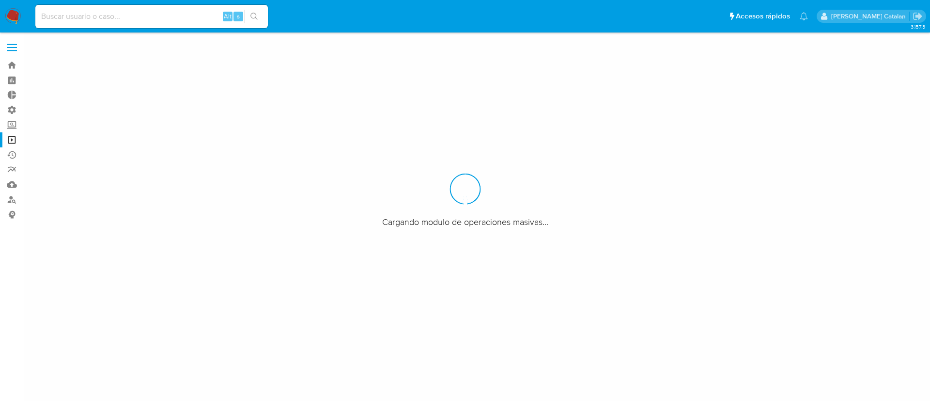
click at [173, 12] on input at bounding box center [151, 16] width 233 height 13
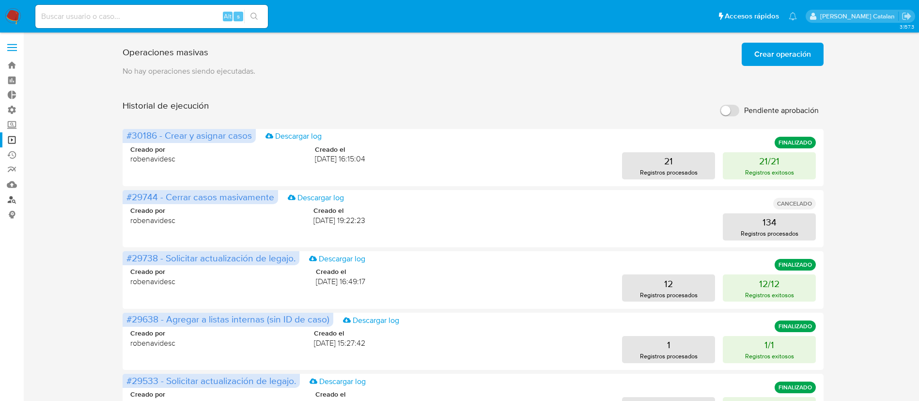
click at [10, 201] on link "Buscador de personas" at bounding box center [57, 199] width 115 height 15
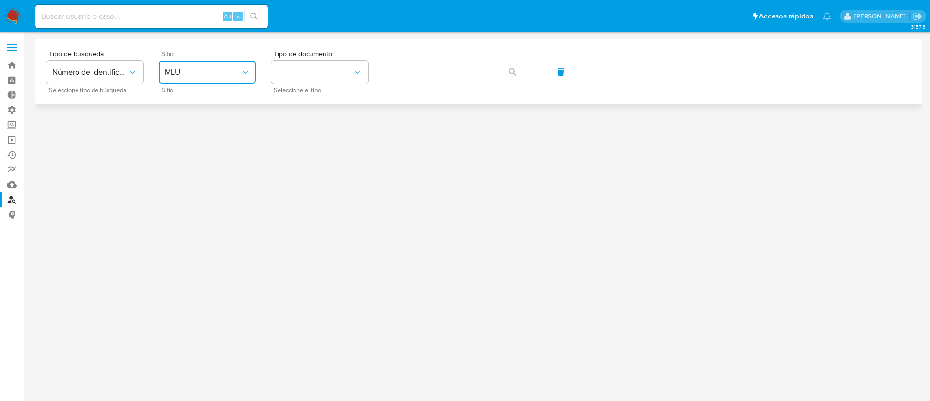
click at [162, 73] on button "MLU" at bounding box center [207, 72] width 97 height 23
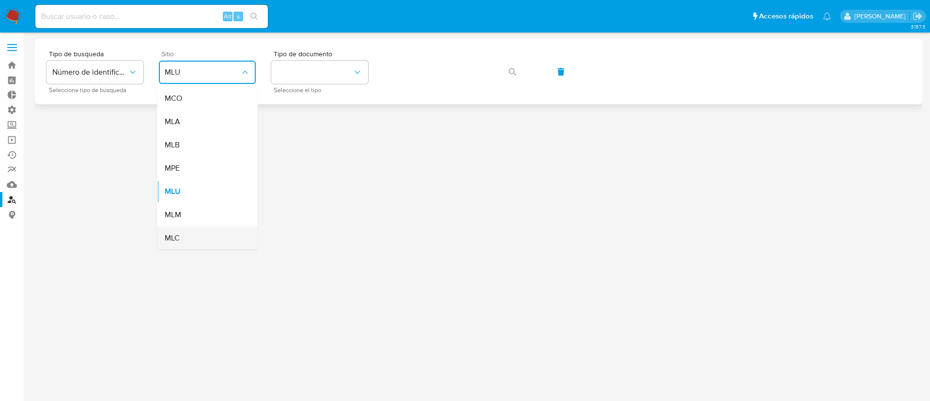
click at [199, 234] on div "MLC" at bounding box center [204, 237] width 79 height 23
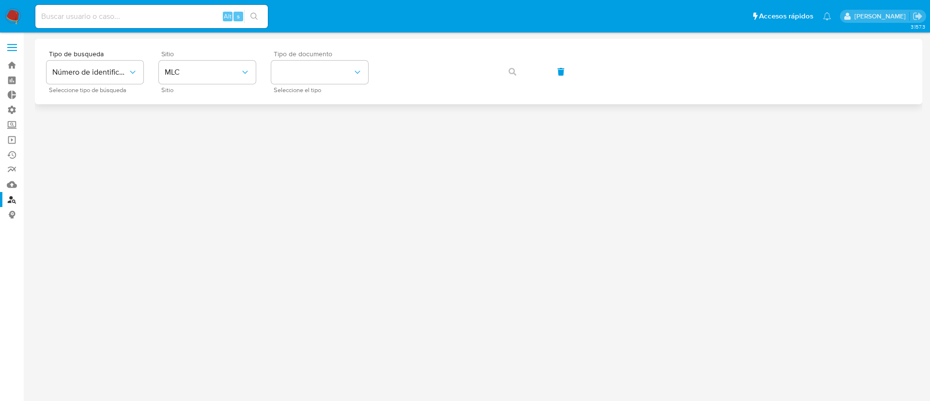
click at [286, 84] on div "Tipo de documento Seleccione el tipo" at bounding box center [319, 71] width 97 height 42
click at [295, 68] on button "identificationType" at bounding box center [319, 72] width 97 height 23
click at [309, 99] on div "RUT RUT" at bounding box center [316, 103] width 79 height 33
click at [513, 72] on icon "button" at bounding box center [513, 72] width 8 height 8
